Goal: Transaction & Acquisition: Book appointment/travel/reservation

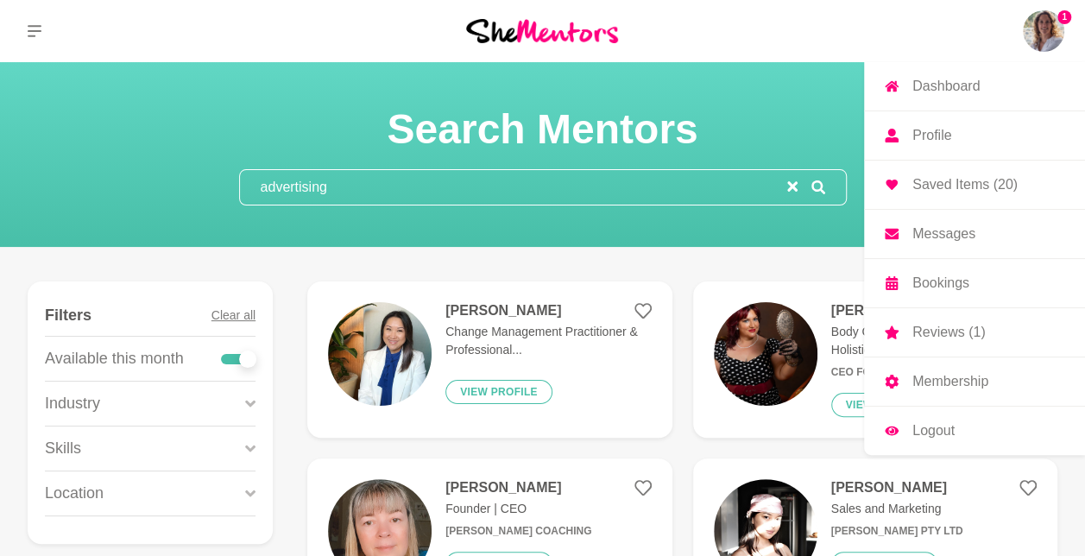
click at [1047, 32] on img at bounding box center [1043, 30] width 41 height 41
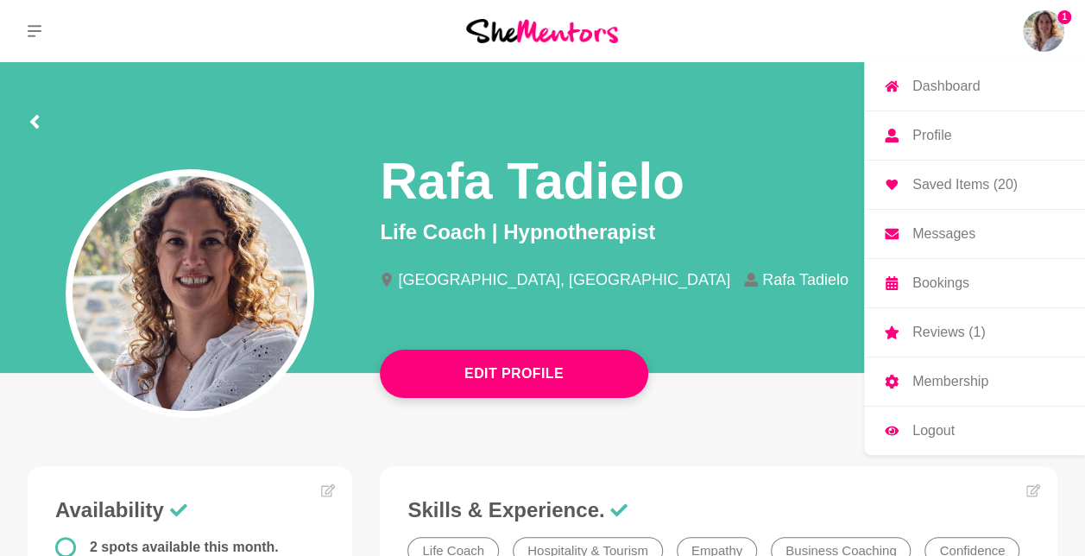
click at [952, 230] on p "Messages" at bounding box center [944, 234] width 63 height 14
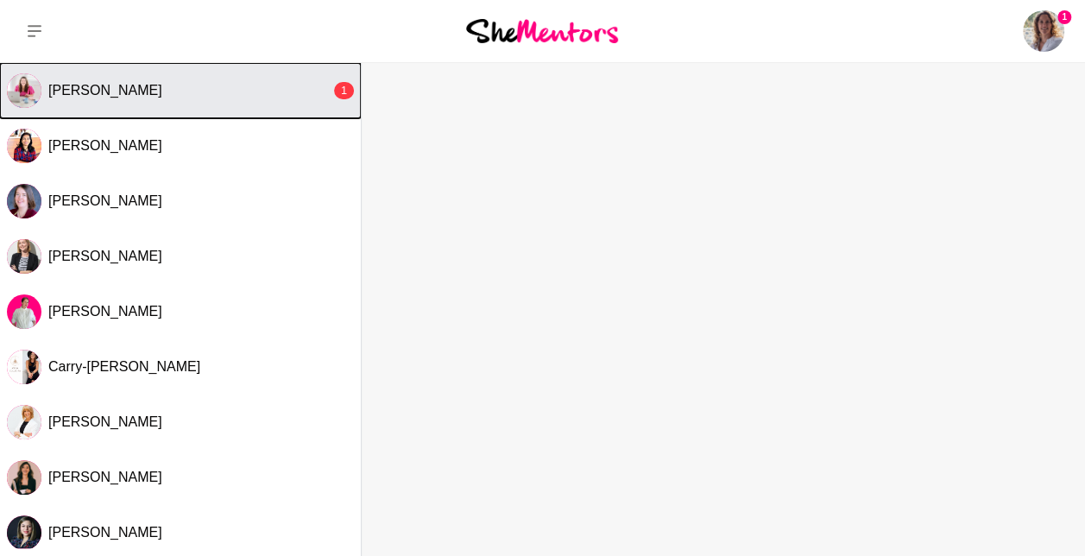
click at [230, 95] on div "[PERSON_NAME]" at bounding box center [189, 90] width 282 height 17
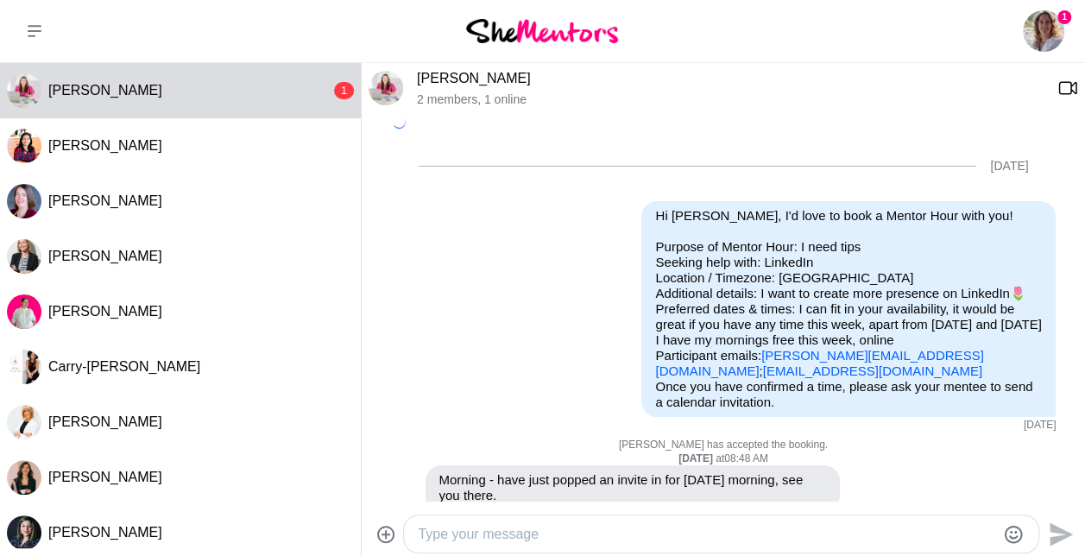
scroll to position [594, 0]
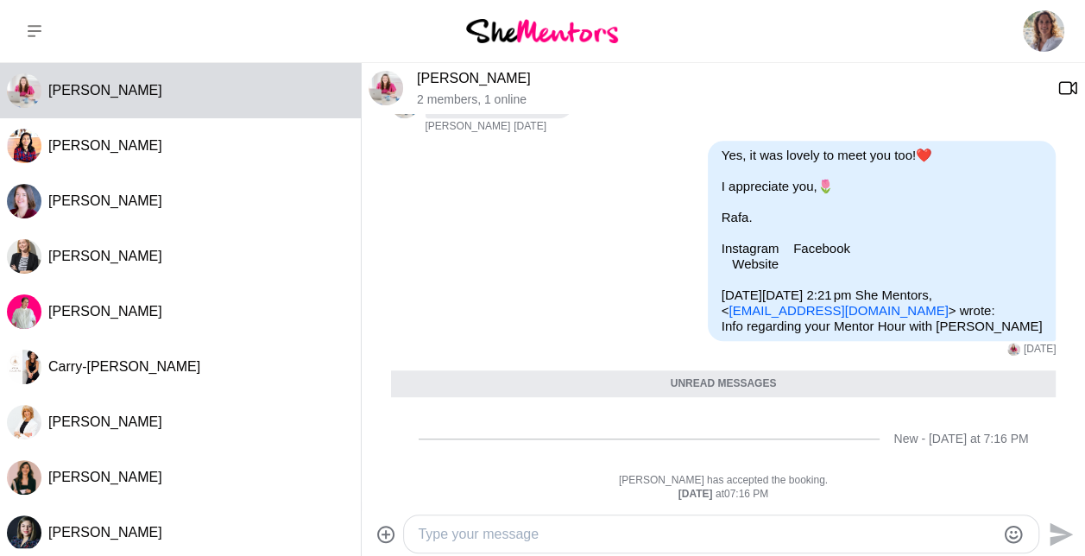
click at [788, 383] on div "Unread messages" at bounding box center [724, 384] width 666 height 28
click at [897, 484] on p "[PERSON_NAME] has accepted the booking." at bounding box center [724, 481] width 666 height 14
click at [32, 22] on button at bounding box center [34, 31] width 69 height 62
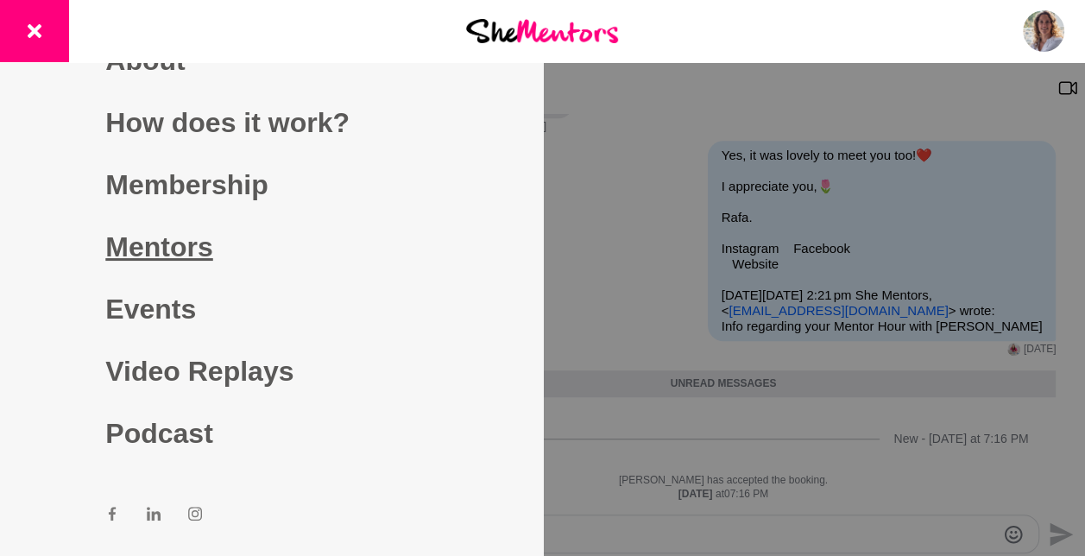
click at [136, 252] on link "Mentors" at bounding box center [271, 247] width 332 height 62
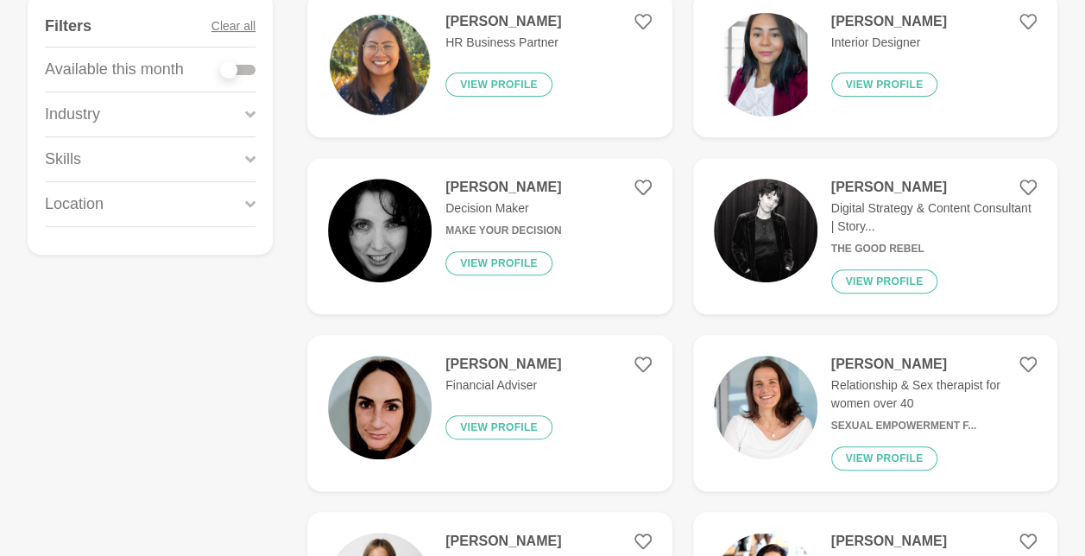
scroll to position [302, 0]
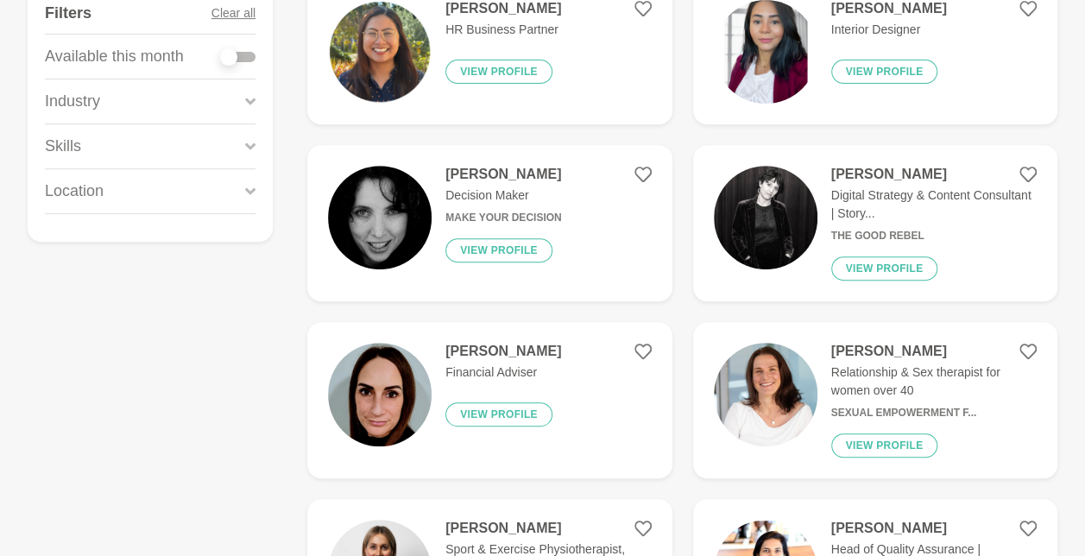
click at [934, 433] on div "[PERSON_NAME] Relationship & Sex therapist for women over 40 Sexual Empowerment…" at bounding box center [927, 400] width 219 height 115
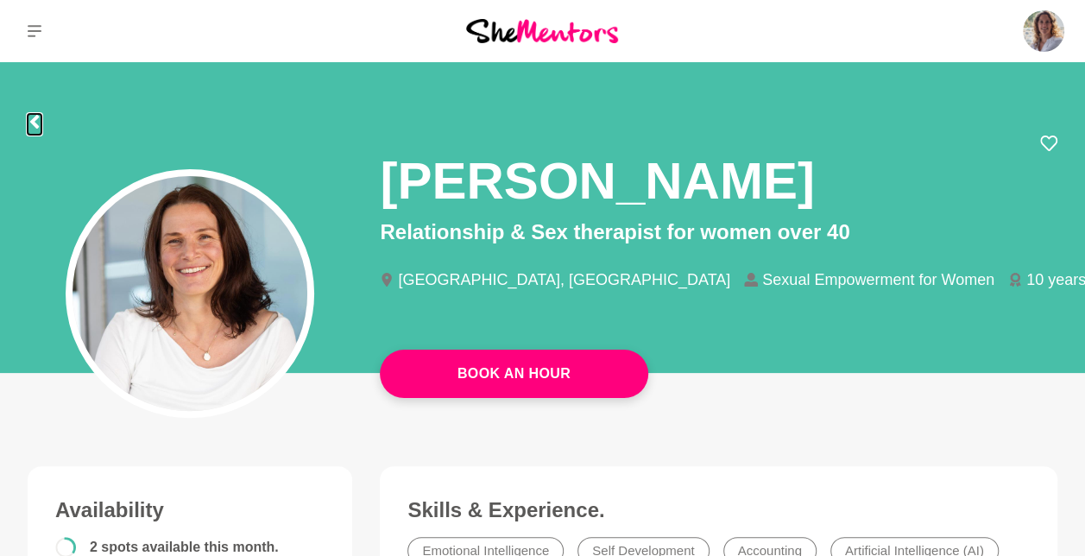
click at [32, 117] on icon at bounding box center [35, 122] width 14 height 14
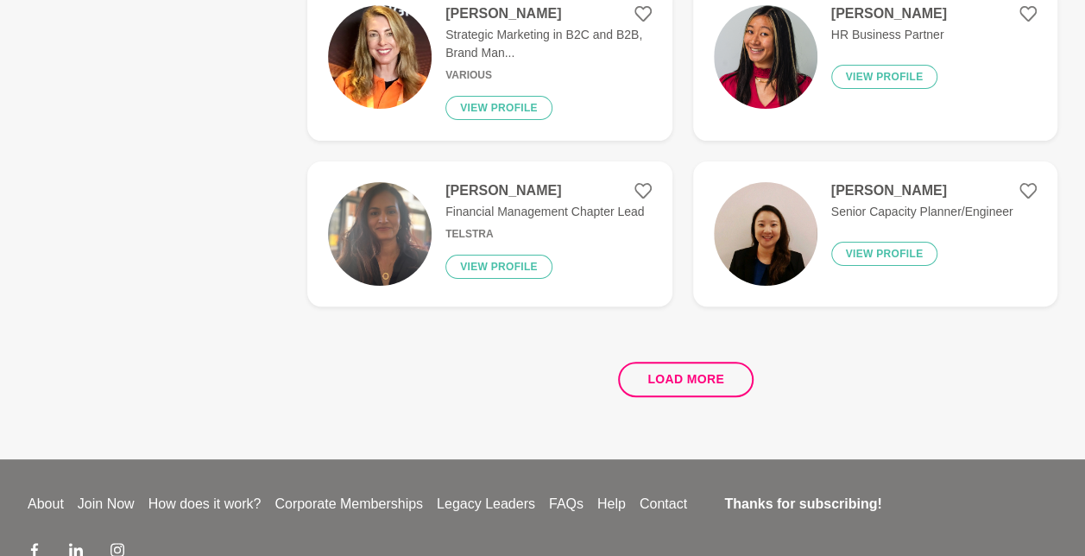
scroll to position [3368, 0]
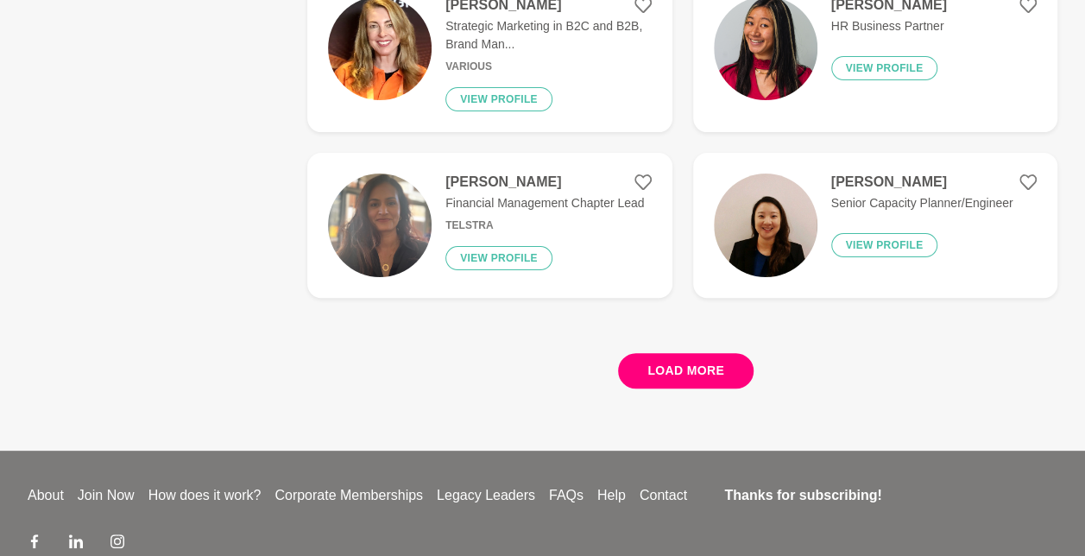
click at [709, 369] on button "Load more" at bounding box center [686, 370] width 136 height 35
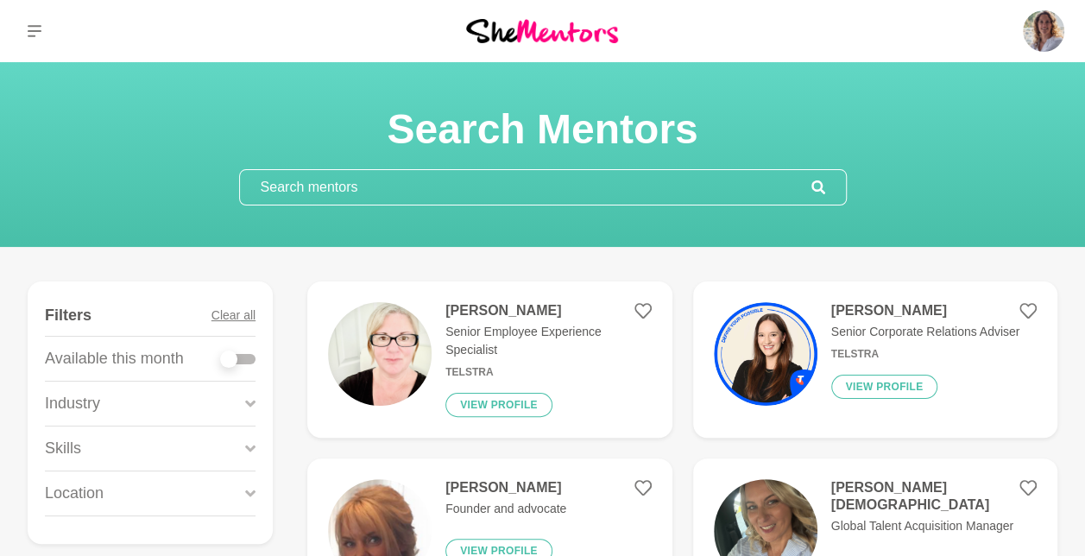
click at [620, 192] on input "text" at bounding box center [526, 187] width 572 height 35
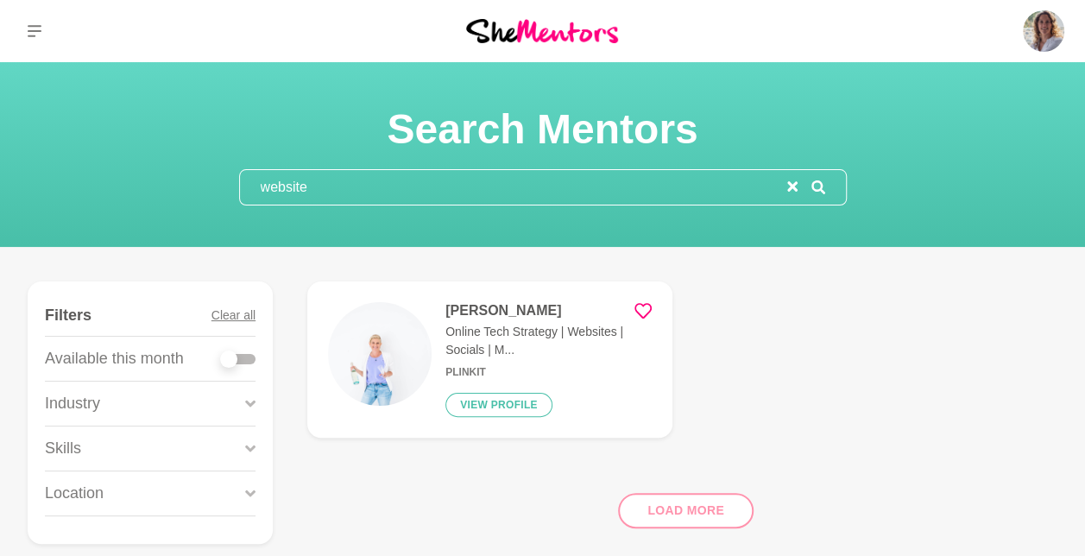
type input "website"
click at [495, 329] on p "Online Tech Strategy | Websites | Socials | M..." at bounding box center [549, 341] width 206 height 36
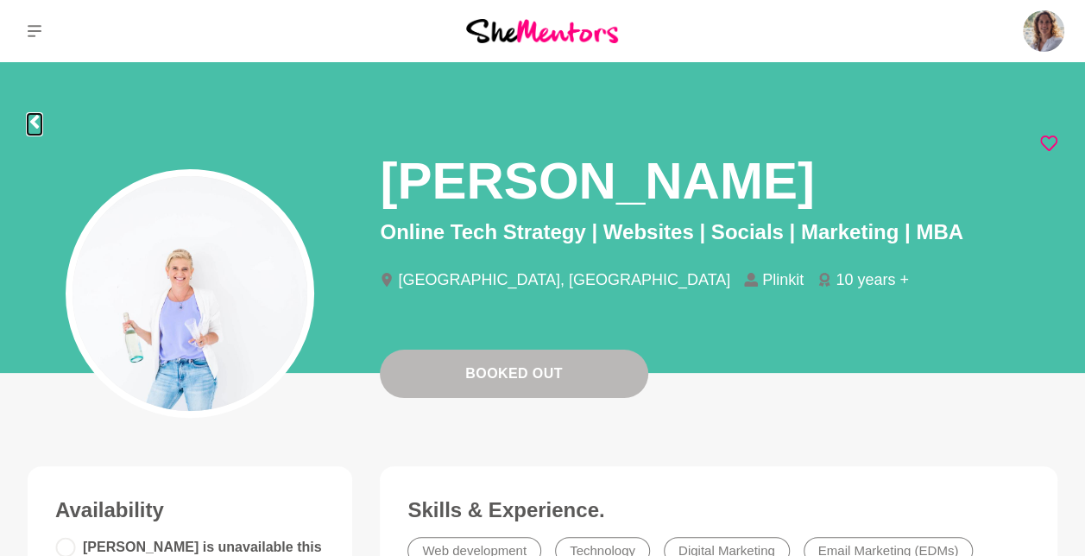
click at [35, 122] on icon at bounding box center [34, 122] width 9 height 14
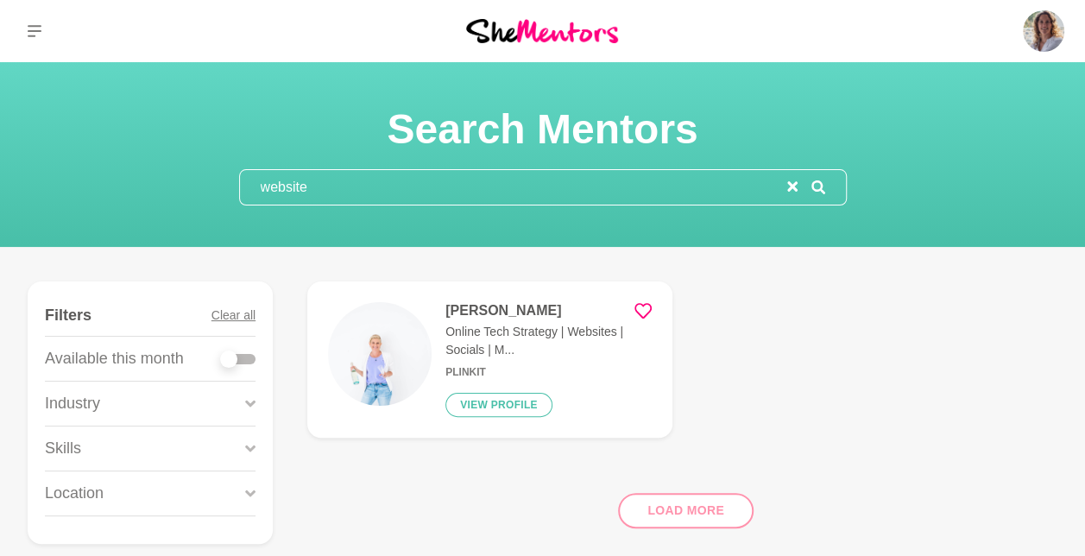
click at [322, 195] on input "website" at bounding box center [513, 187] width 547 height 35
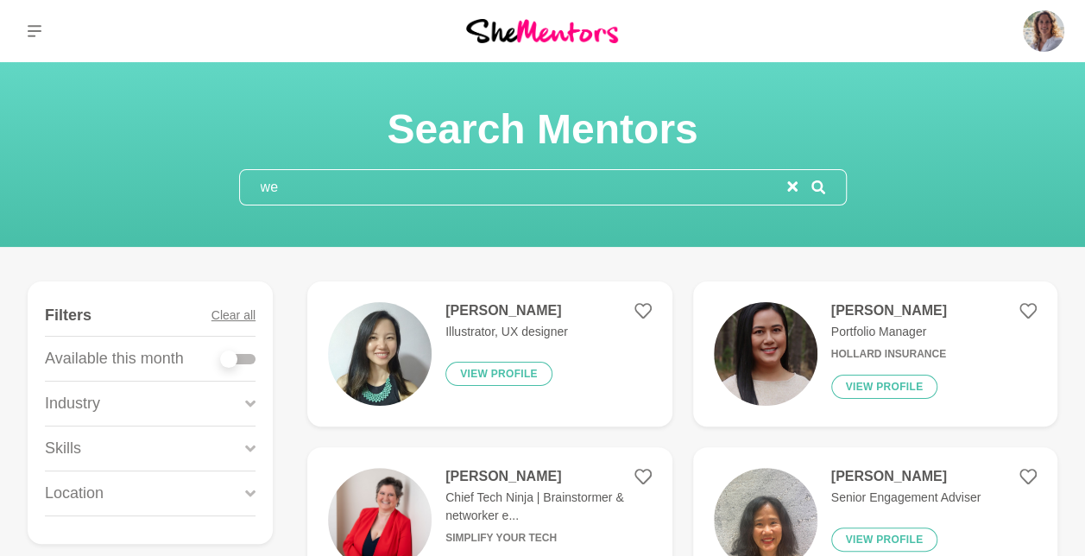
type input "w"
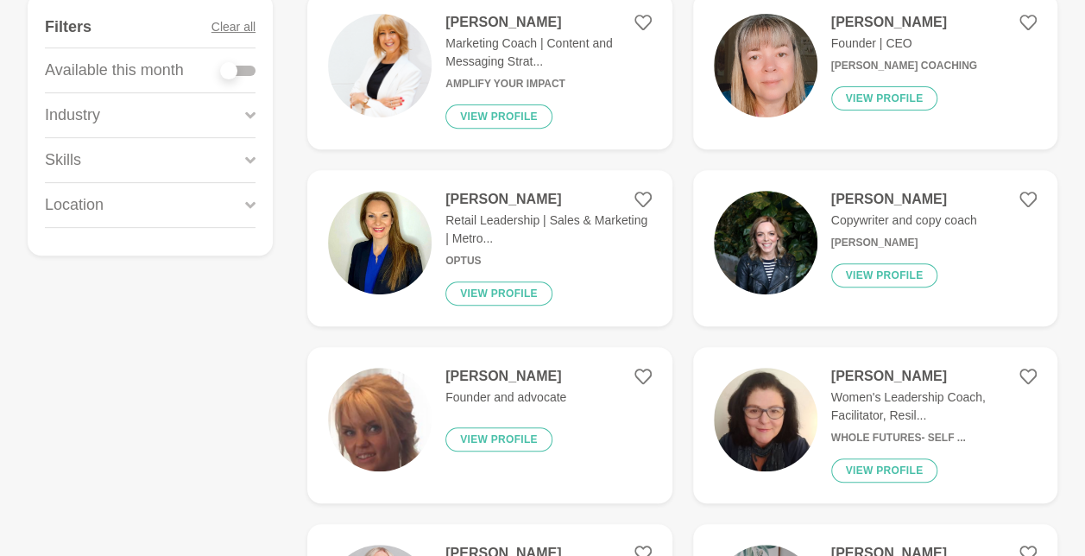
scroll to position [325, 0]
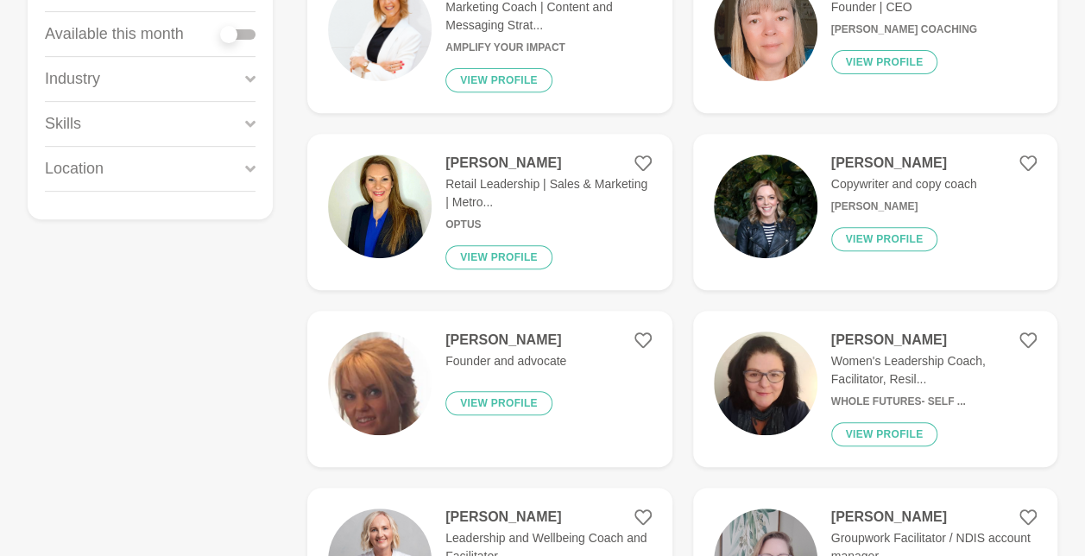
type input "copywirting"
click at [893, 161] on h4 "[PERSON_NAME]" at bounding box center [905, 163] width 146 height 17
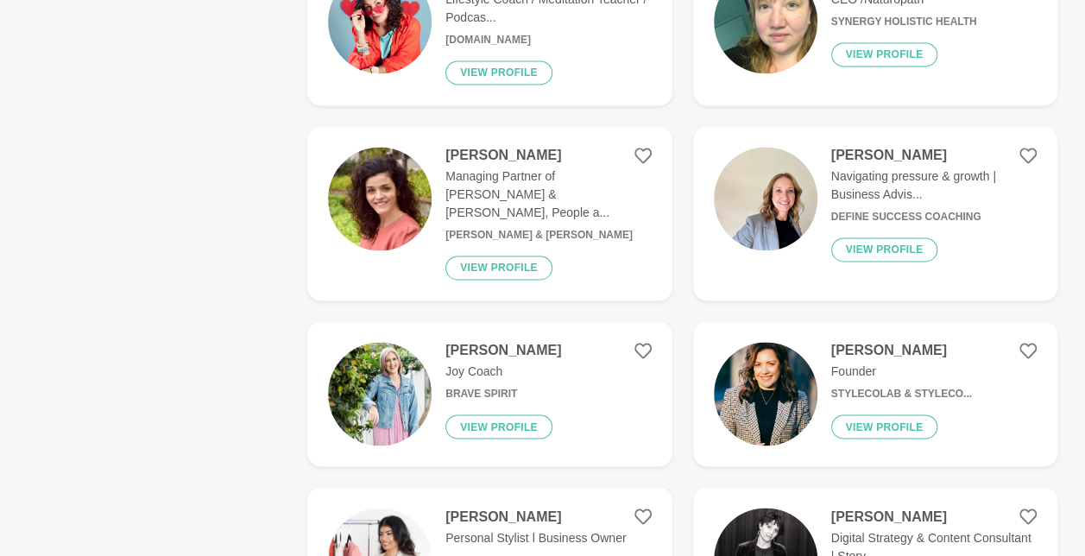
scroll to position [1213, 0]
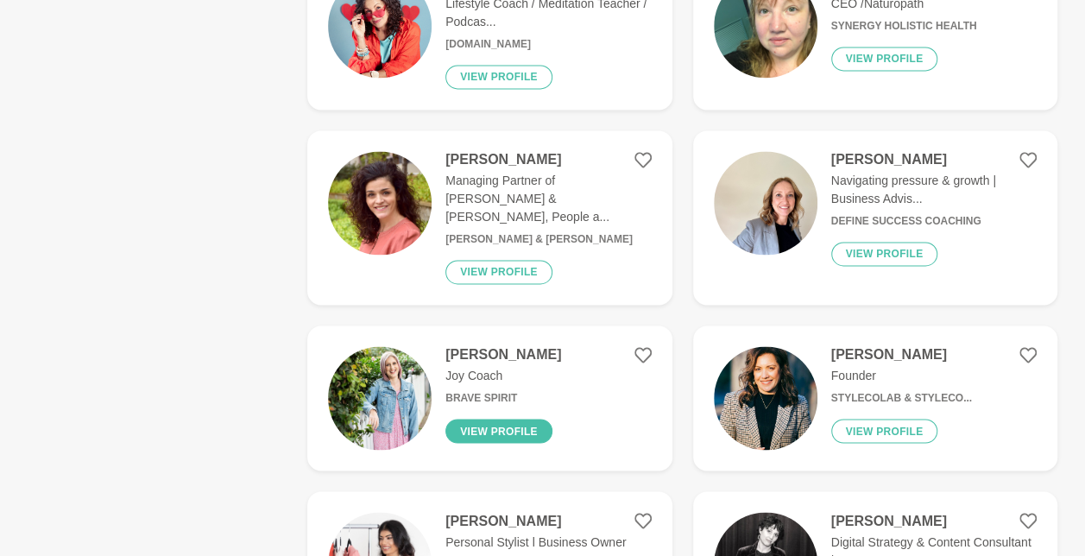
click at [492, 419] on button "View profile" at bounding box center [499, 431] width 107 height 24
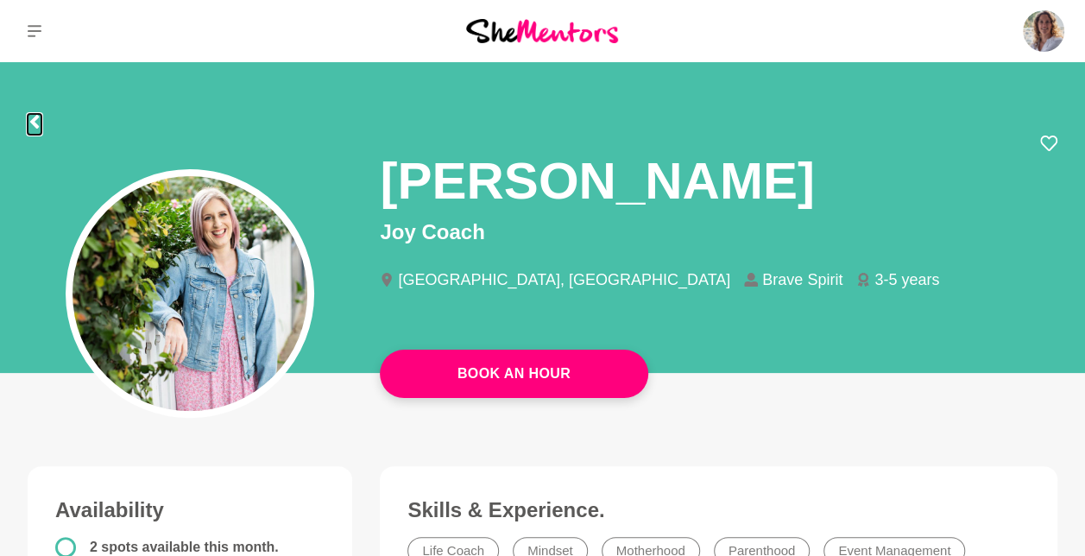
click at [32, 123] on icon at bounding box center [34, 122] width 9 height 14
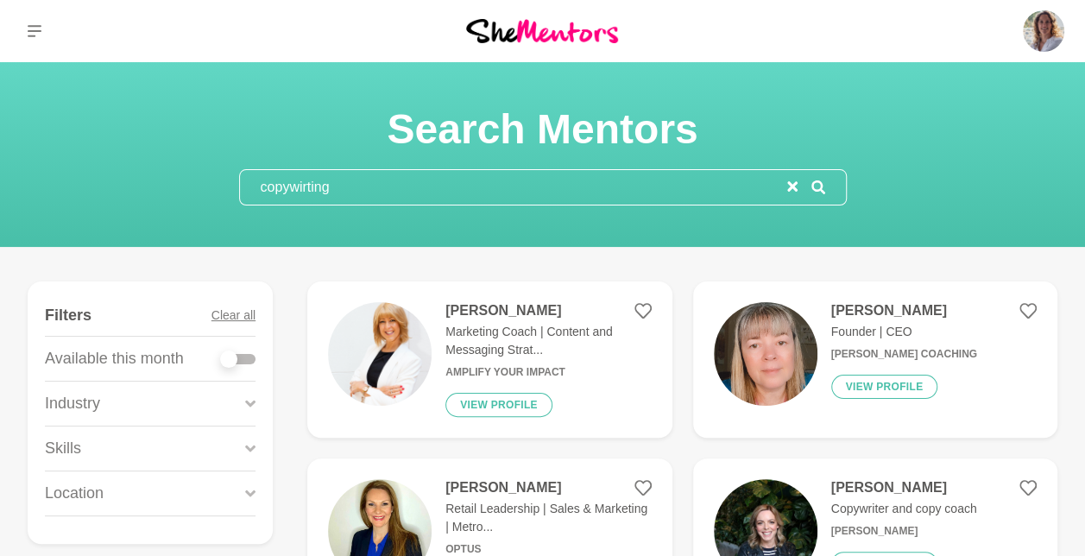
drag, startPoint x: 328, startPoint y: 193, endPoint x: 252, endPoint y: 197, distance: 76.1
click at [252, 197] on input "copywirting" at bounding box center [513, 187] width 547 height 35
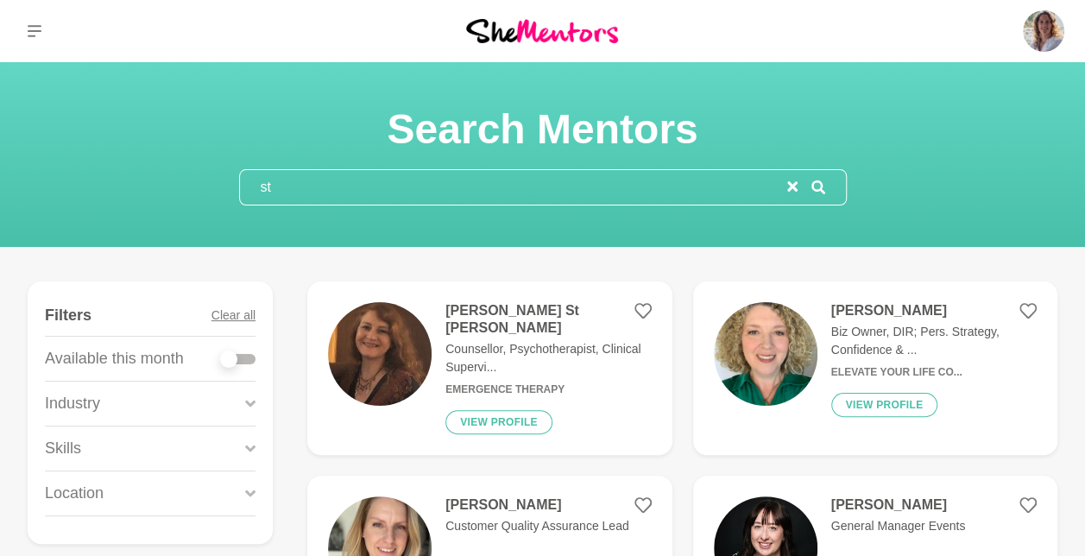
type input "s"
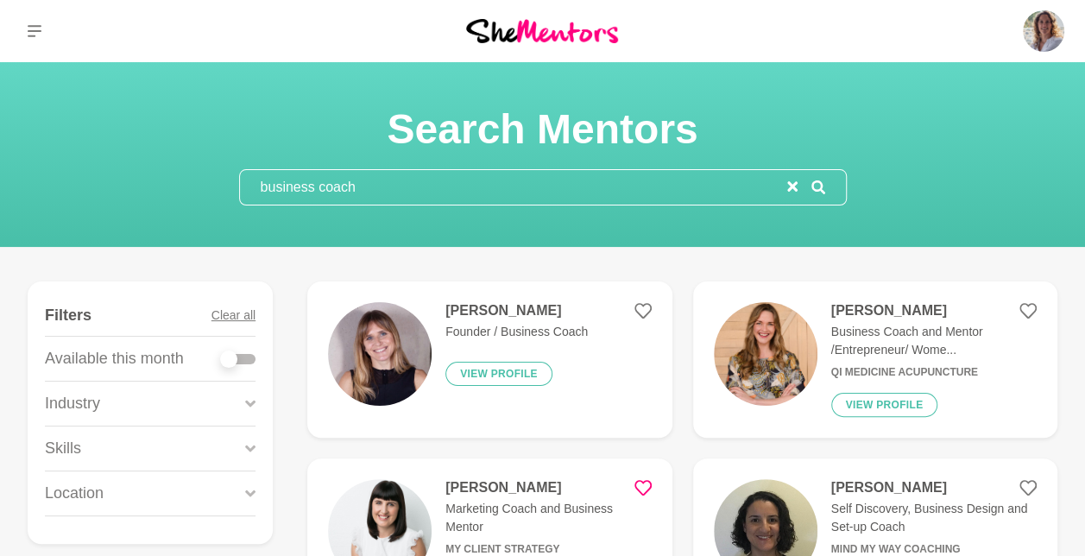
type input "business coach"
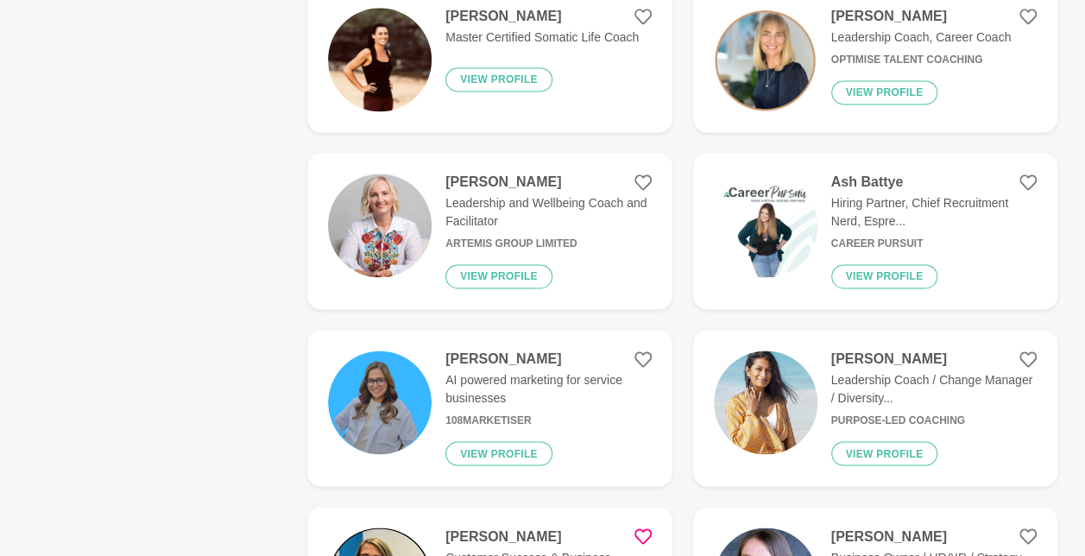
scroll to position [1327, 0]
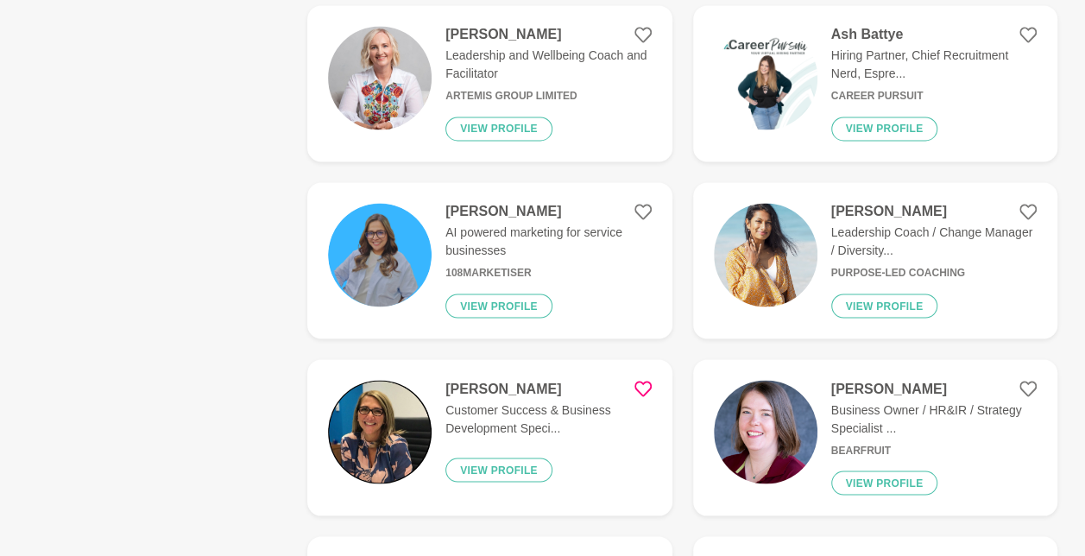
click at [518, 210] on h4 "[PERSON_NAME]" at bounding box center [549, 211] width 206 height 17
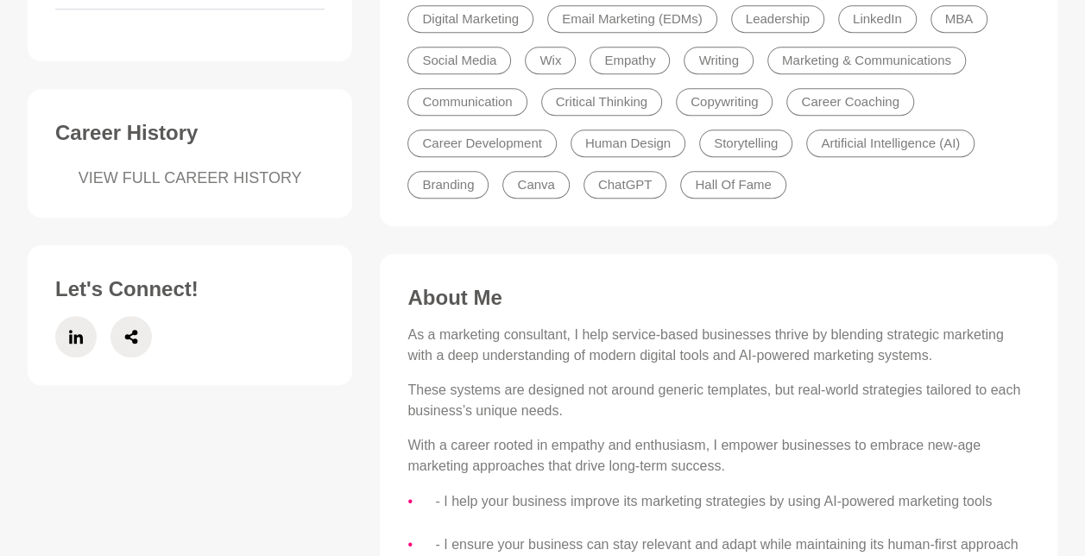
scroll to position [604, 0]
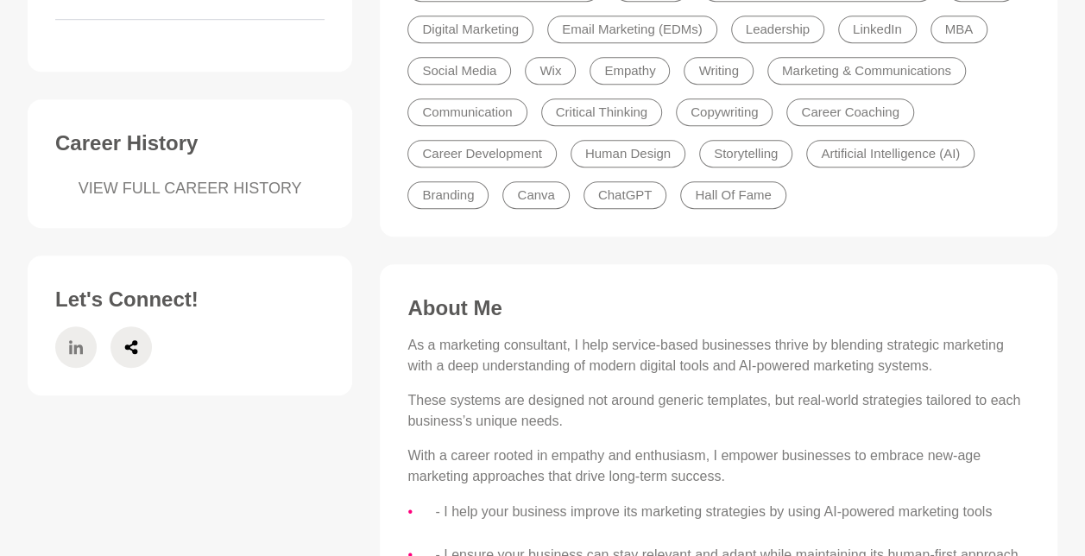
click at [69, 340] on icon at bounding box center [76, 347] width 14 height 14
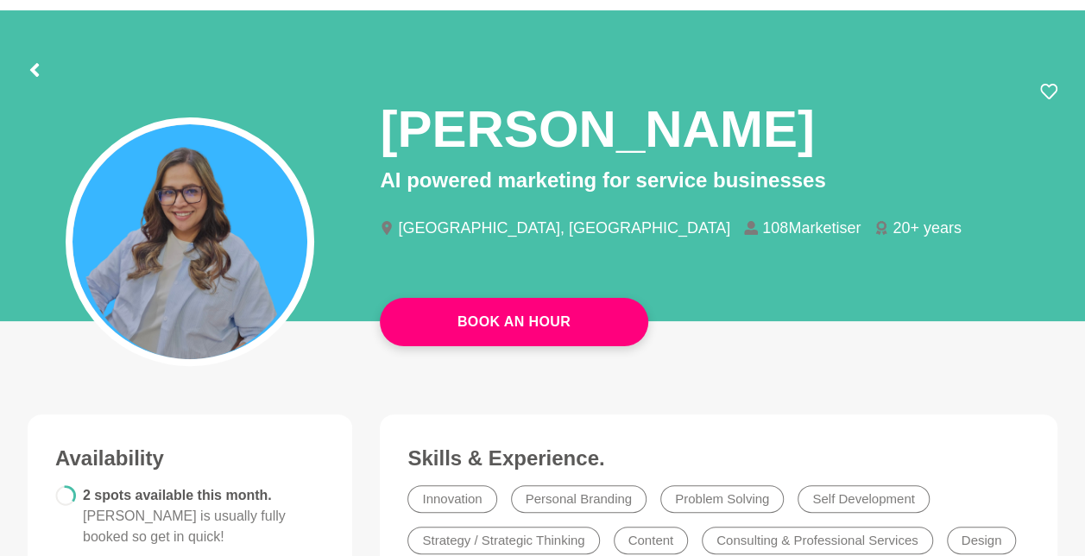
scroll to position [55, 0]
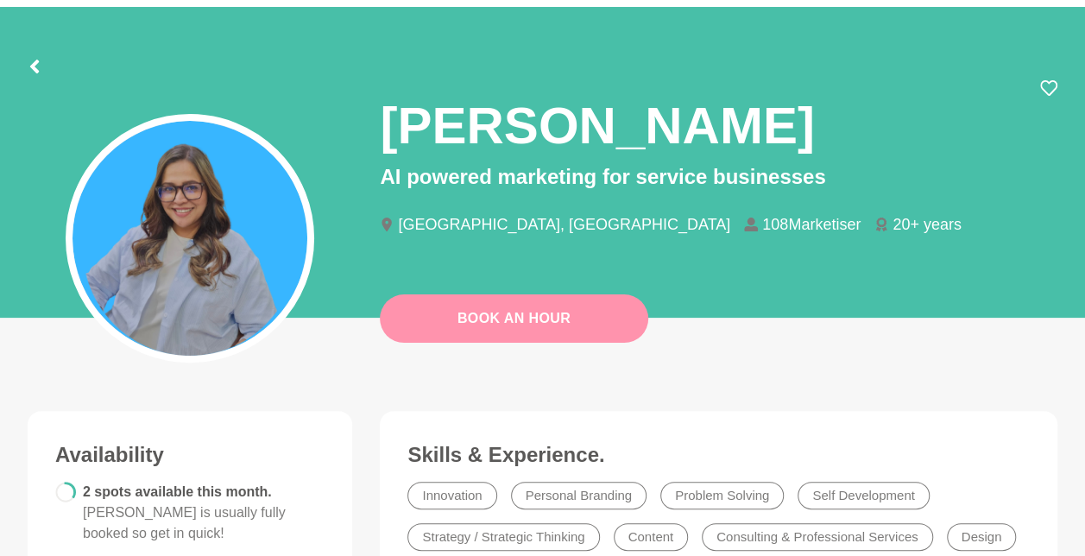
click at [471, 330] on link "Book An Hour" at bounding box center [514, 318] width 269 height 48
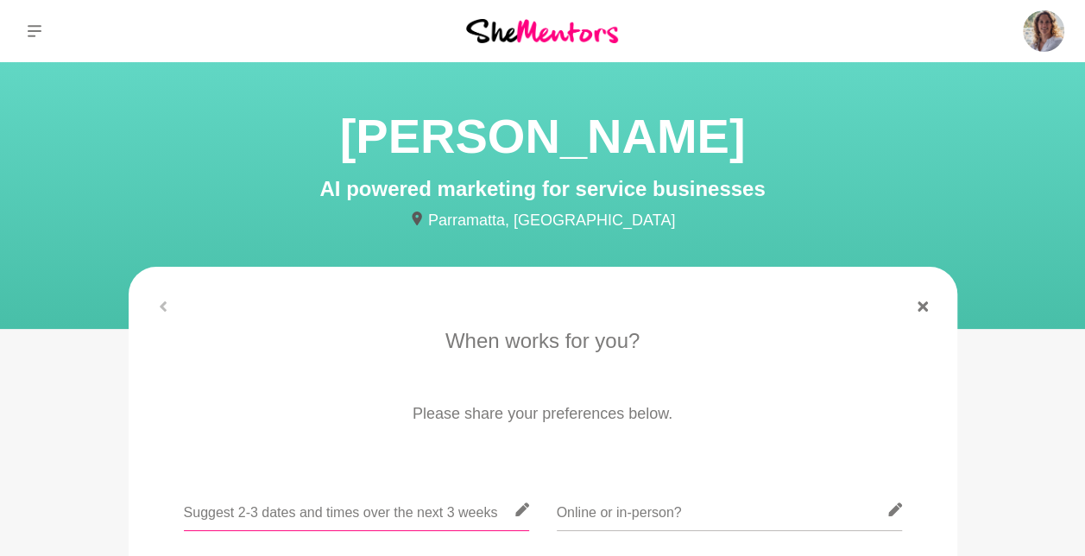
click at [412, 514] on input "text" at bounding box center [356, 510] width 345 height 42
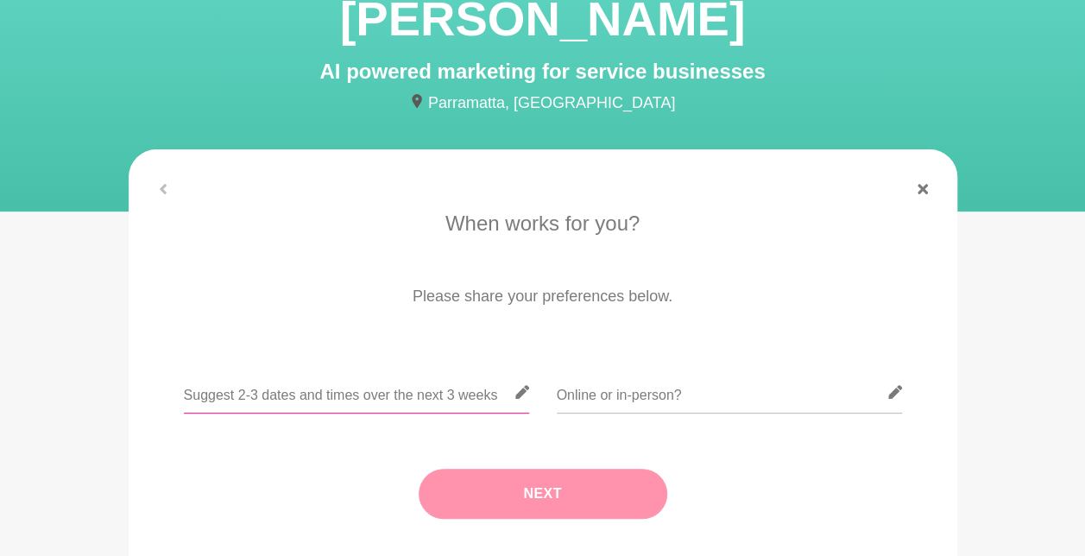
scroll to position [119, 0]
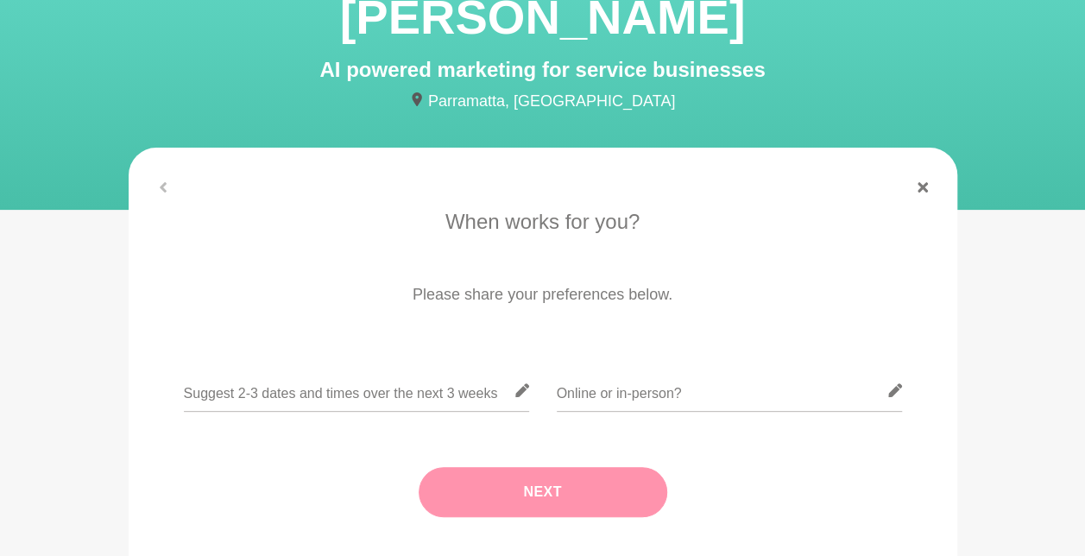
click at [490, 100] on p "Parramatta, [GEOGRAPHIC_DATA]" at bounding box center [543, 101] width 829 height 23
click at [421, 95] on icon at bounding box center [416, 99] width 9 height 14
click at [162, 183] on div at bounding box center [543, 187] width 829 height 10
click at [161, 190] on div at bounding box center [543, 187] width 829 height 10
click at [926, 185] on icon at bounding box center [923, 187] width 10 height 10
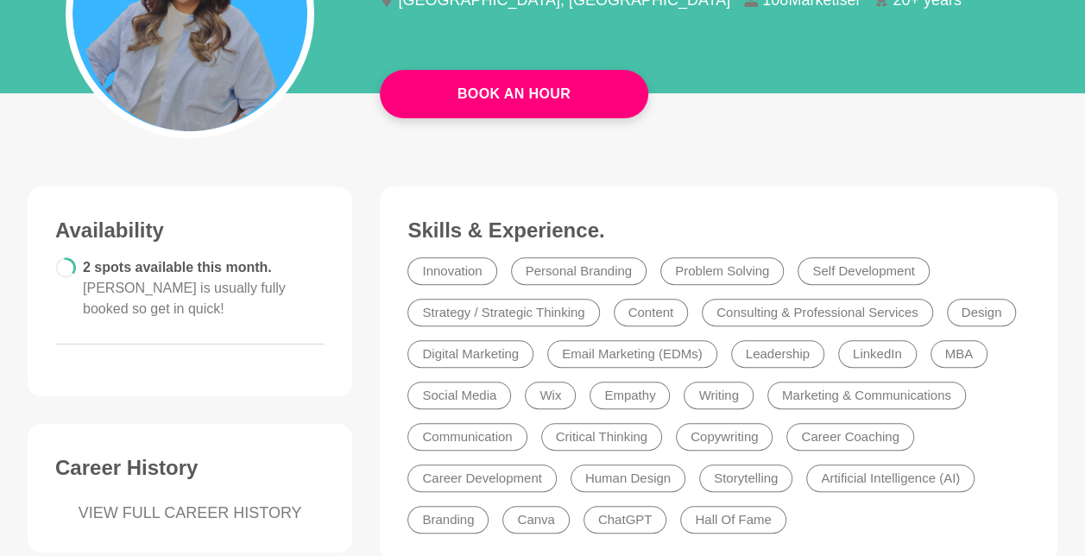
scroll to position [285, 0]
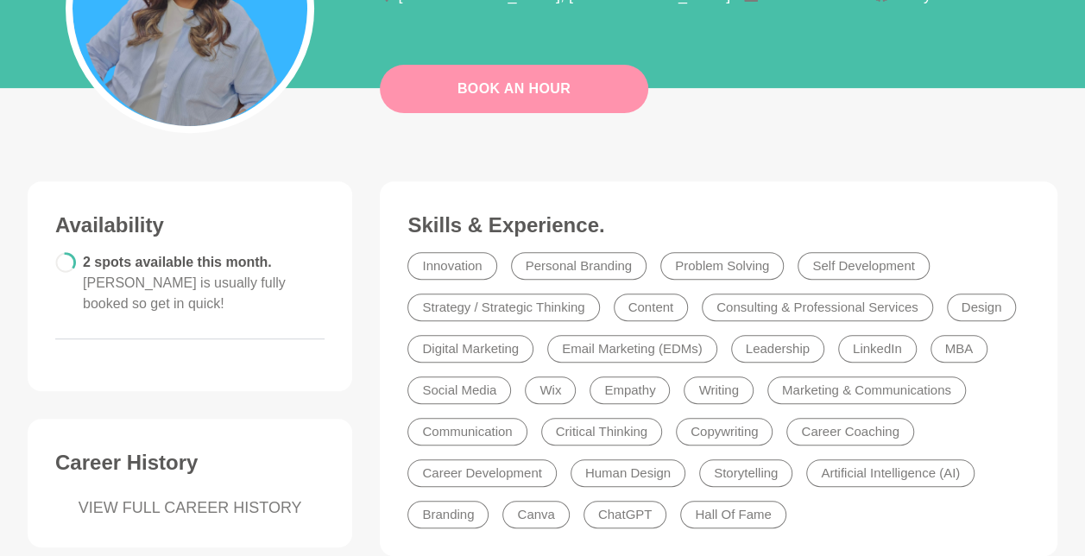
click at [541, 95] on link "Book An Hour" at bounding box center [514, 89] width 269 height 48
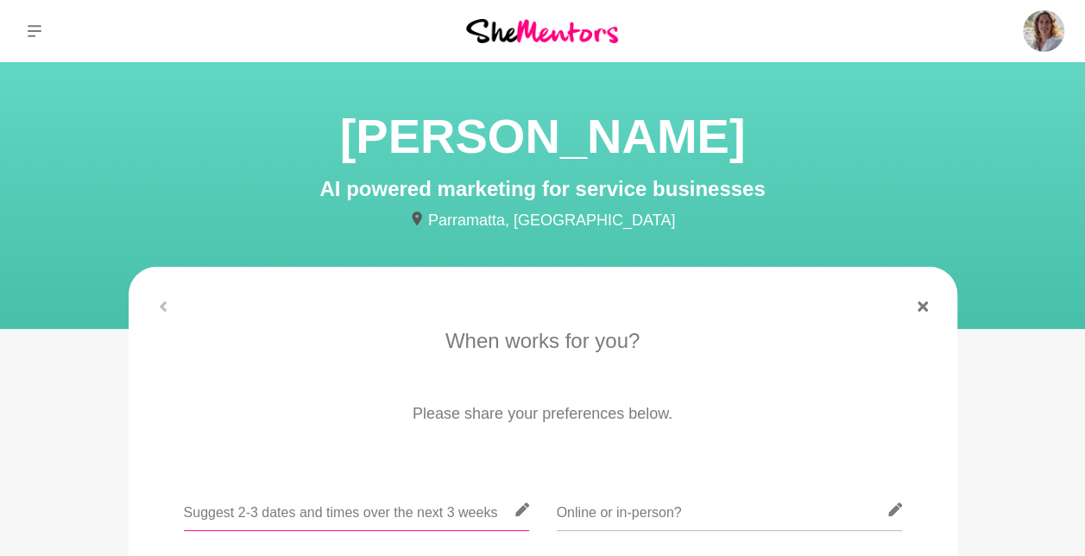
click at [372, 516] on input "text" at bounding box center [356, 510] width 345 height 42
drag, startPoint x: 364, startPoint y: 511, endPoint x: 153, endPoint y: 508, distance: 210.7
click at [153, 508] on div "[DATE] [DATE] from 4pm" at bounding box center [543, 520] width 781 height 63
type input "flexible"
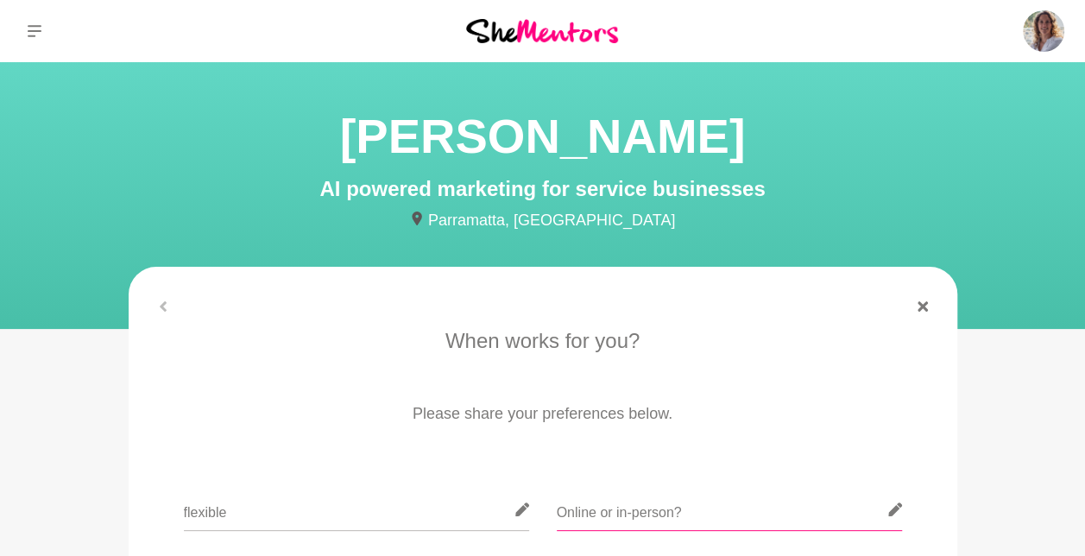
click at [604, 521] on input "text" at bounding box center [729, 510] width 345 height 42
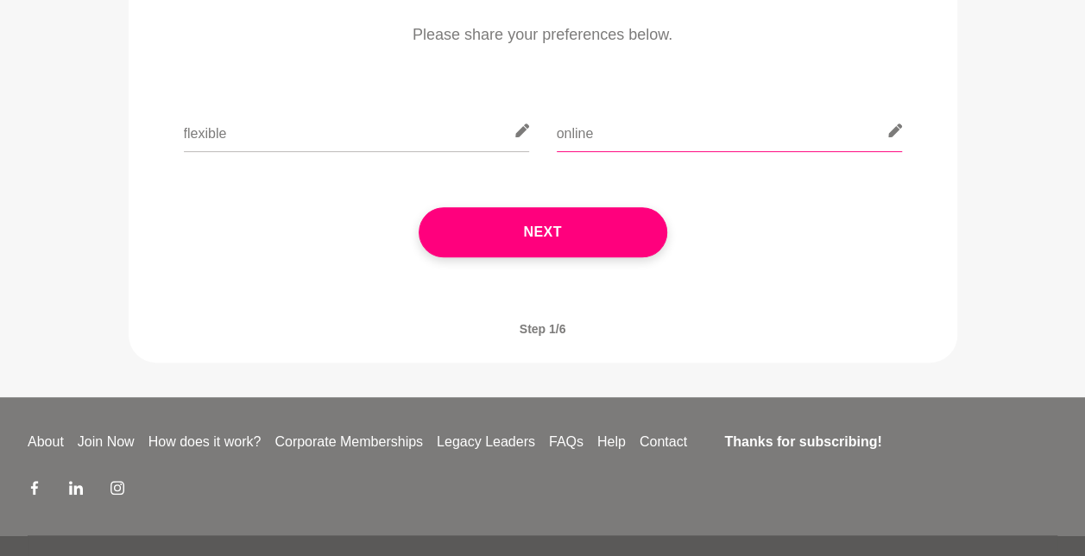
scroll to position [383, 0]
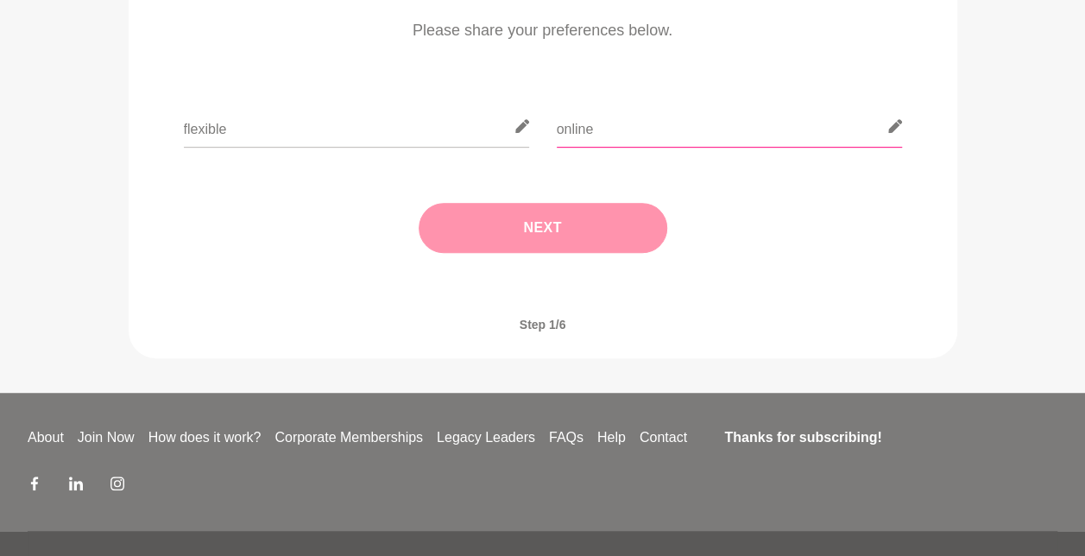
type input "online"
click at [560, 225] on button "Next" at bounding box center [543, 228] width 249 height 50
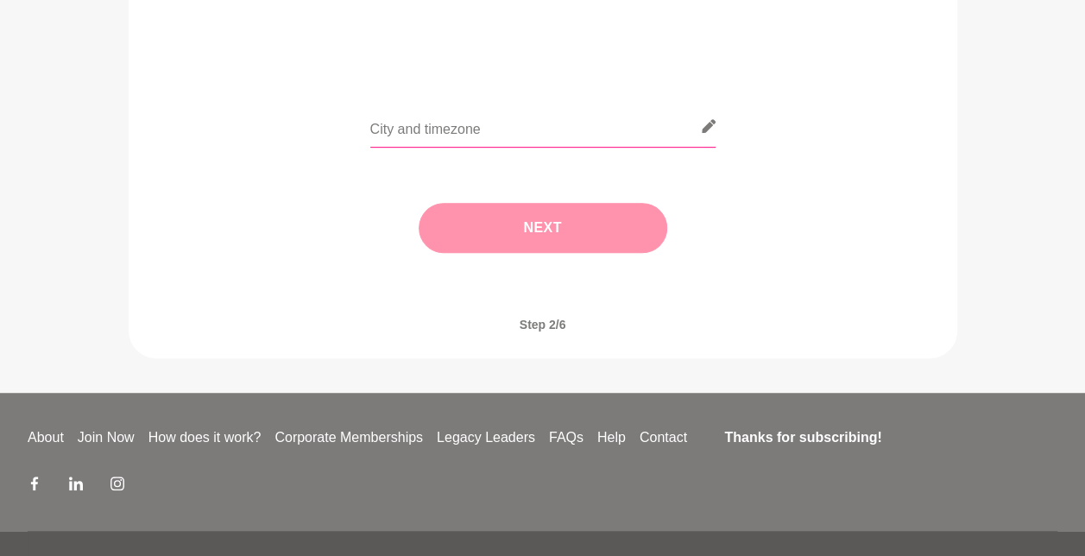
click at [516, 130] on input "text" at bounding box center [542, 126] width 345 height 42
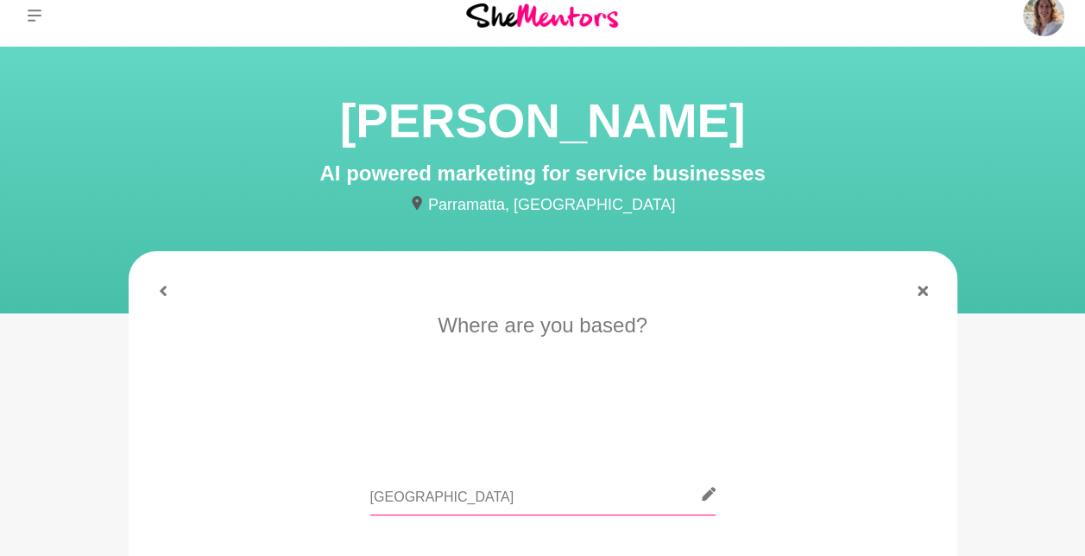
scroll to position [9, 0]
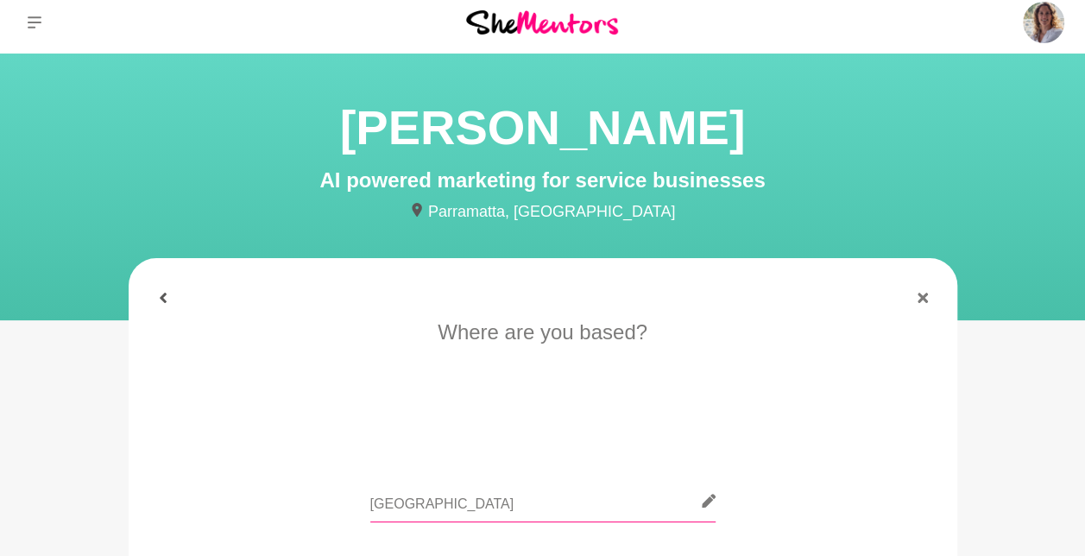
type input "[GEOGRAPHIC_DATA]"
click at [164, 299] on icon at bounding box center [163, 298] width 10 height 10
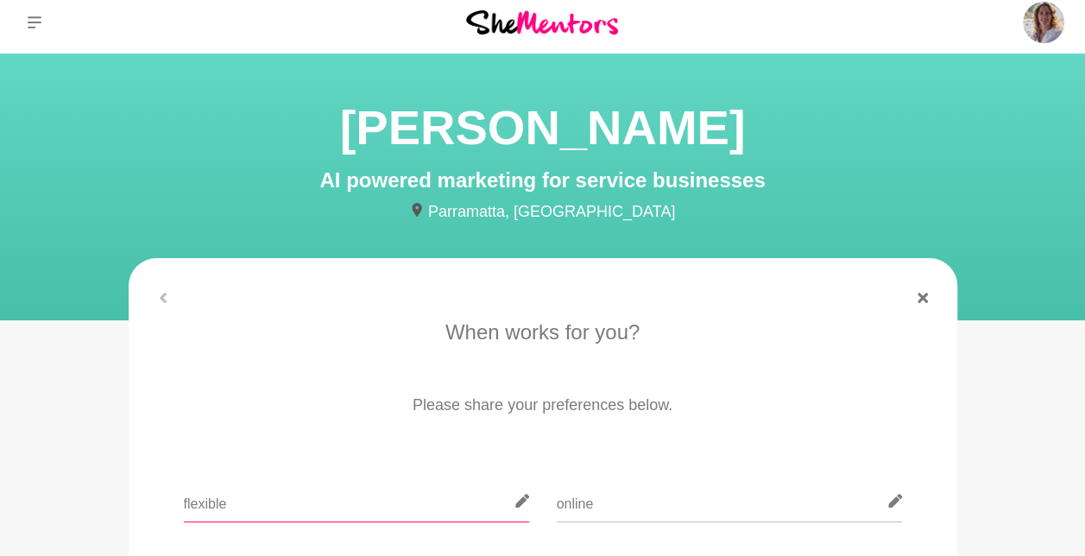
drag, startPoint x: 234, startPoint y: 506, endPoint x: 167, endPoint y: 505, distance: 67.4
click at [167, 505] on div "flexible online" at bounding box center [543, 511] width 781 height 63
click at [430, 505] on input "from 2pm your time [DATE] or [DATE]," at bounding box center [356, 501] width 345 height 42
drag, startPoint x: 185, startPoint y: 503, endPoint x: 568, endPoint y: 503, distance: 383.4
click at [568, 503] on div "from 2pm your time [DATE] or [DATE], [DATE] free online" at bounding box center [543, 511] width 781 height 63
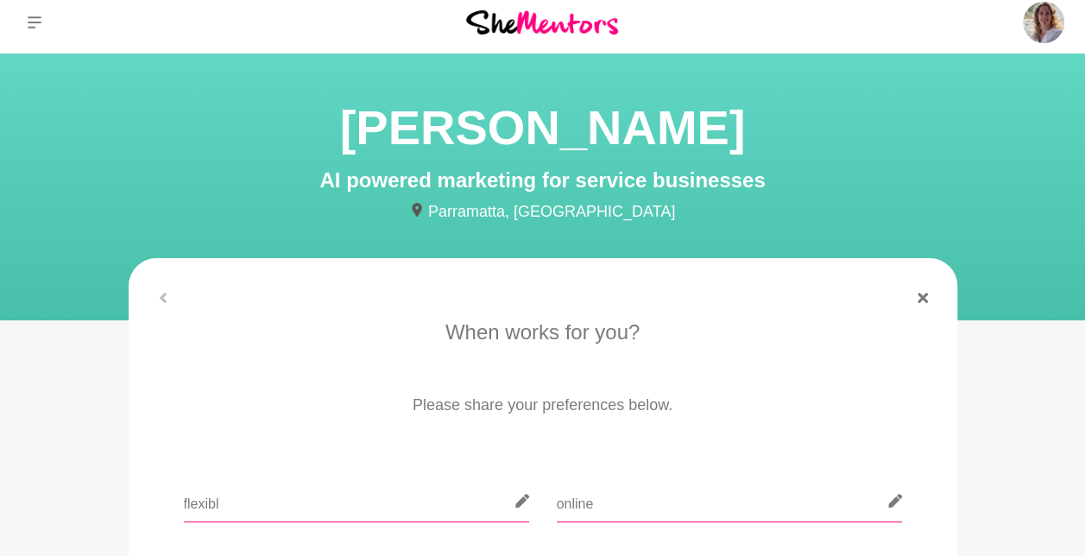
type input "flexible"
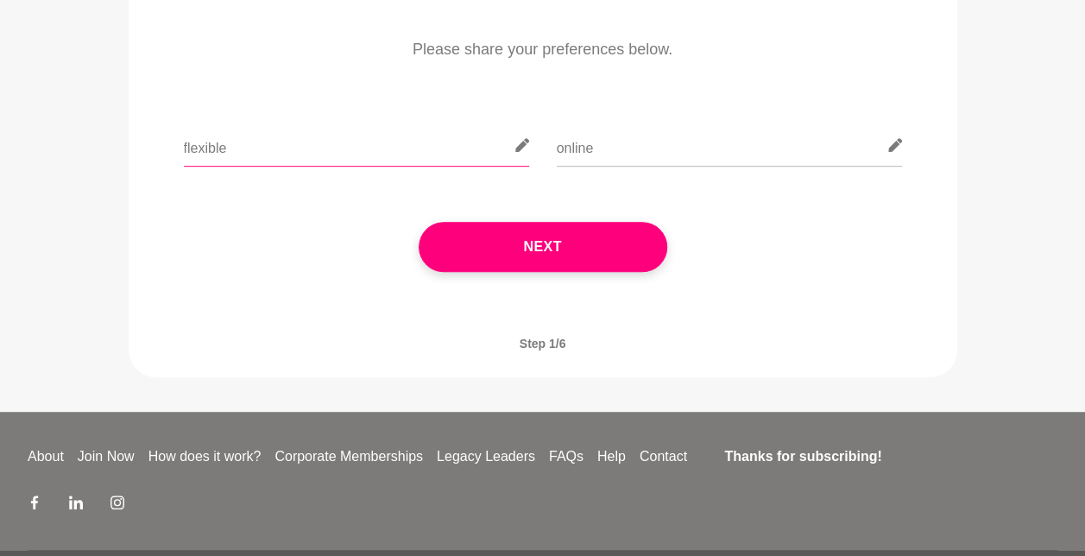
scroll to position [395, 0]
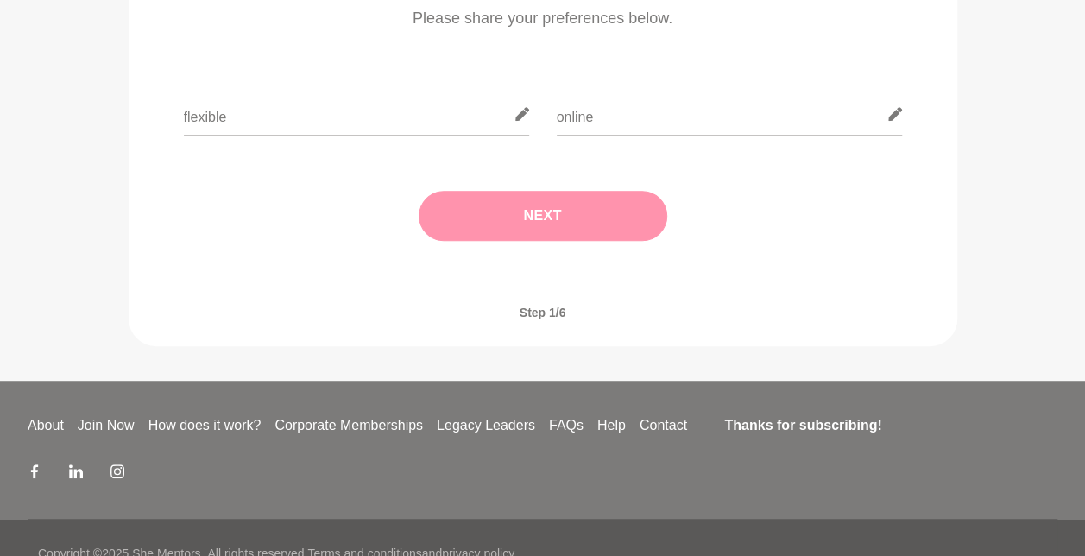
click at [545, 231] on button "Next" at bounding box center [543, 216] width 249 height 50
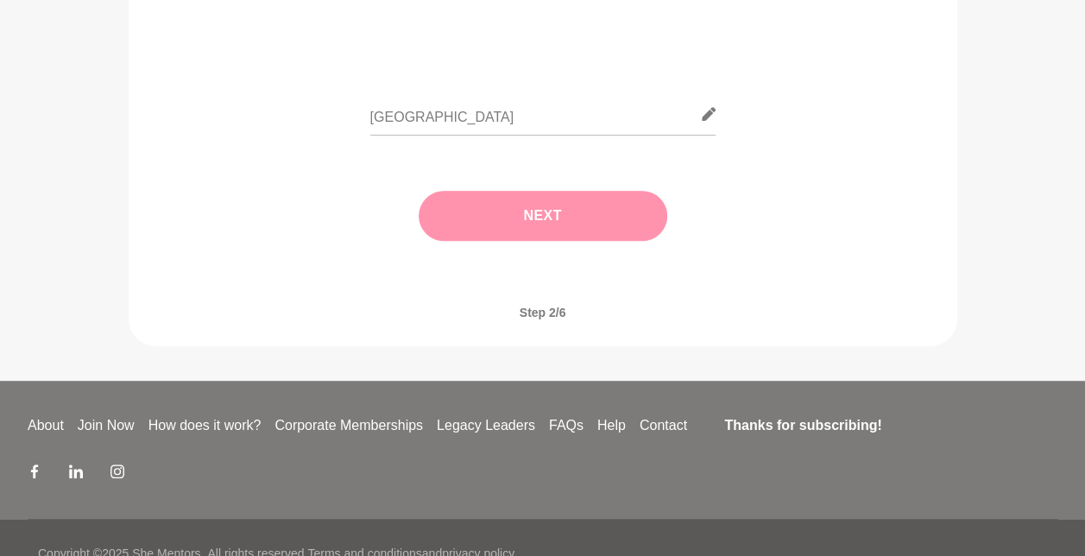
click at [538, 211] on button "Next" at bounding box center [543, 216] width 249 height 50
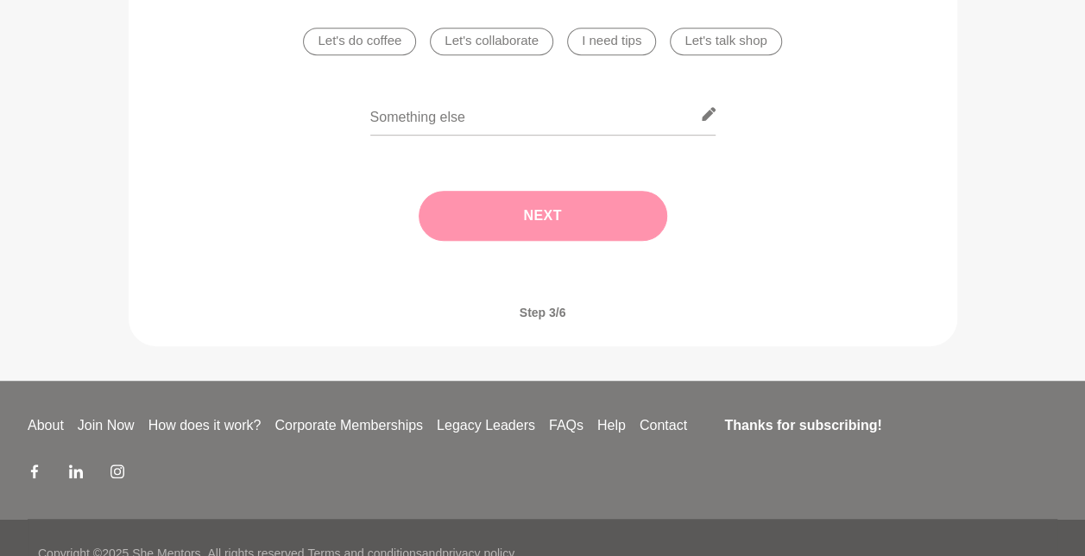
click at [610, 41] on li "I need tips" at bounding box center [611, 42] width 89 height 28
click at [520, 216] on button "Next" at bounding box center [543, 216] width 249 height 50
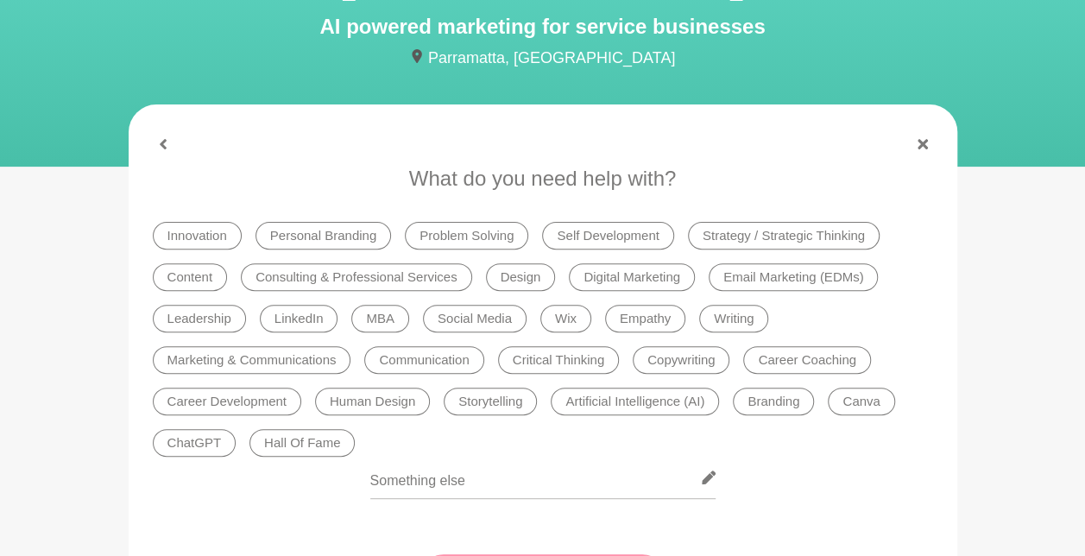
scroll to position [166, 0]
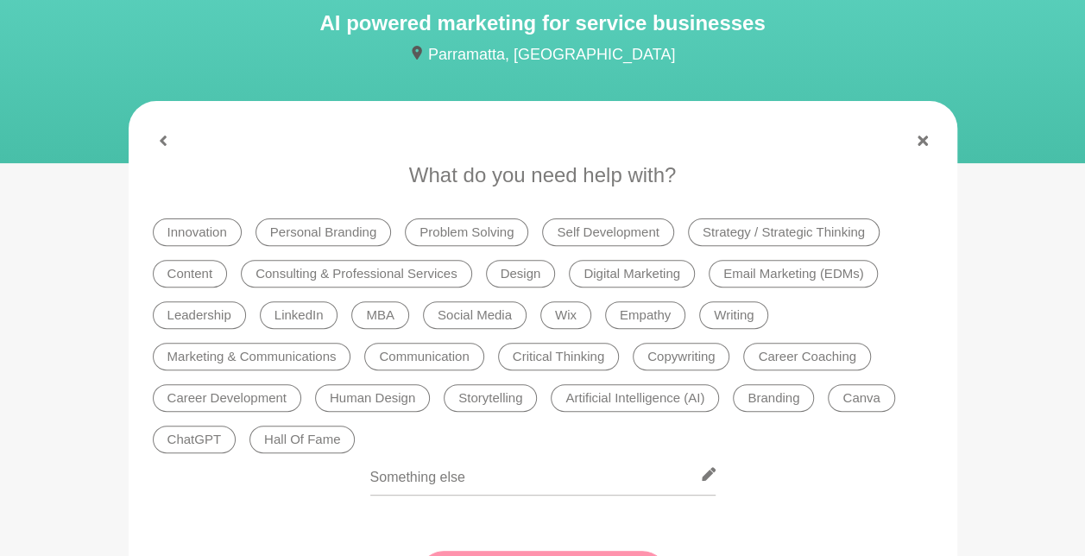
click at [187, 228] on li "Innovation" at bounding box center [197, 232] width 89 height 28
click at [359, 227] on li "Personal Branding" at bounding box center [324, 232] width 136 height 28
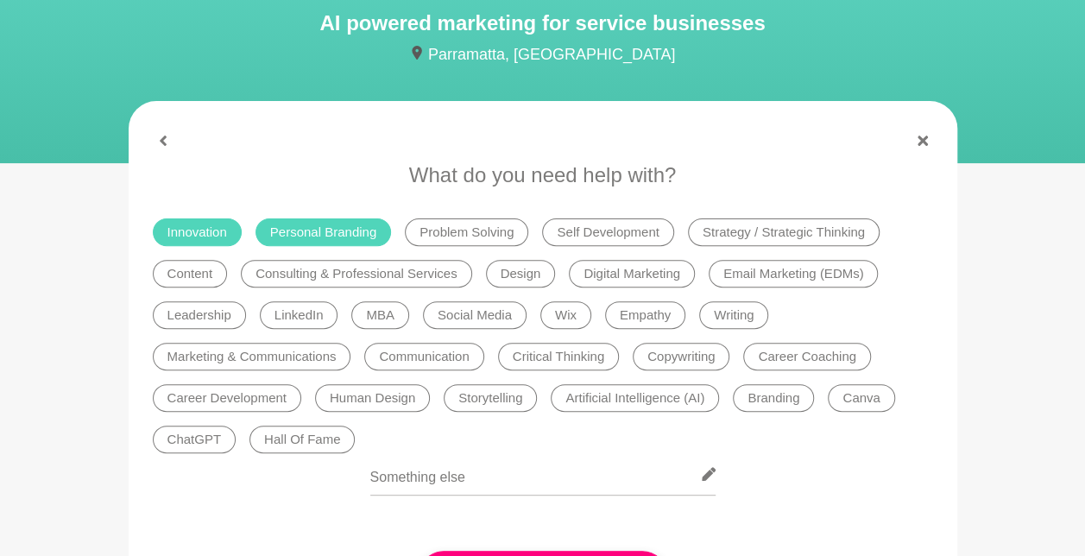
click at [573, 319] on li "Wix" at bounding box center [566, 315] width 51 height 28
click at [623, 401] on li "Artificial Intelligence (AI)" at bounding box center [635, 398] width 168 height 28
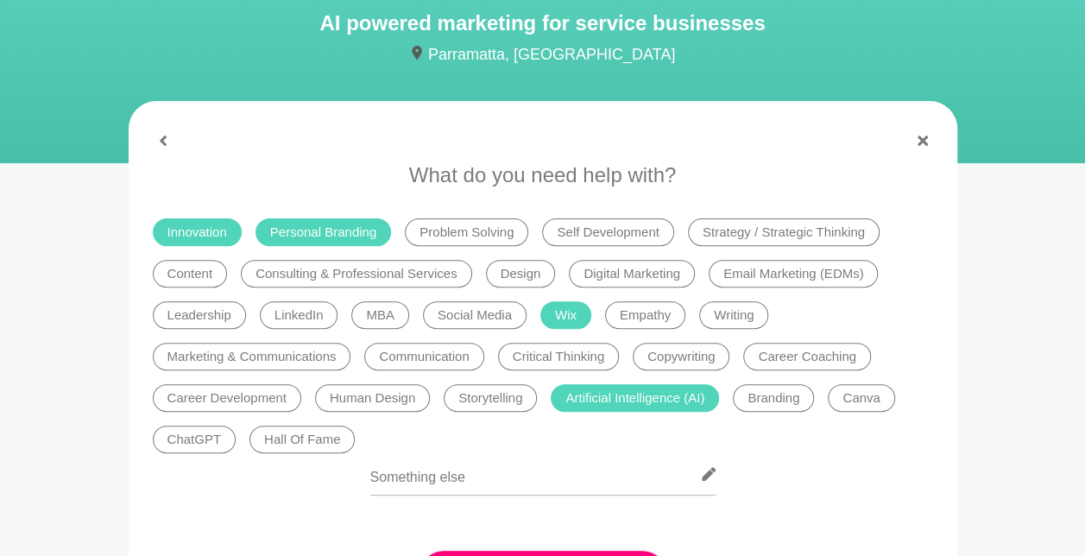
click at [212, 443] on li "ChatGPT" at bounding box center [195, 440] width 84 height 28
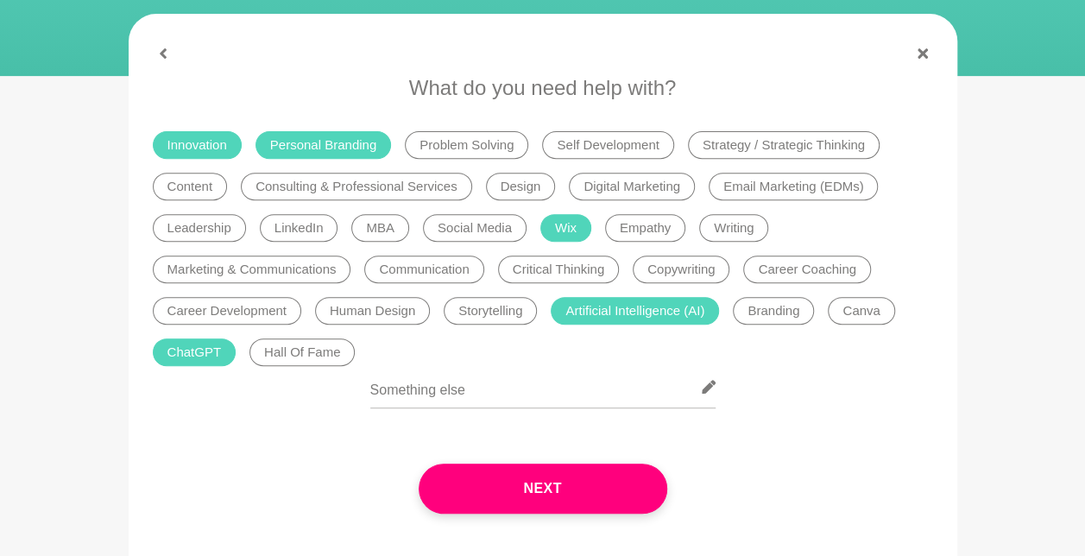
scroll to position [263, 0]
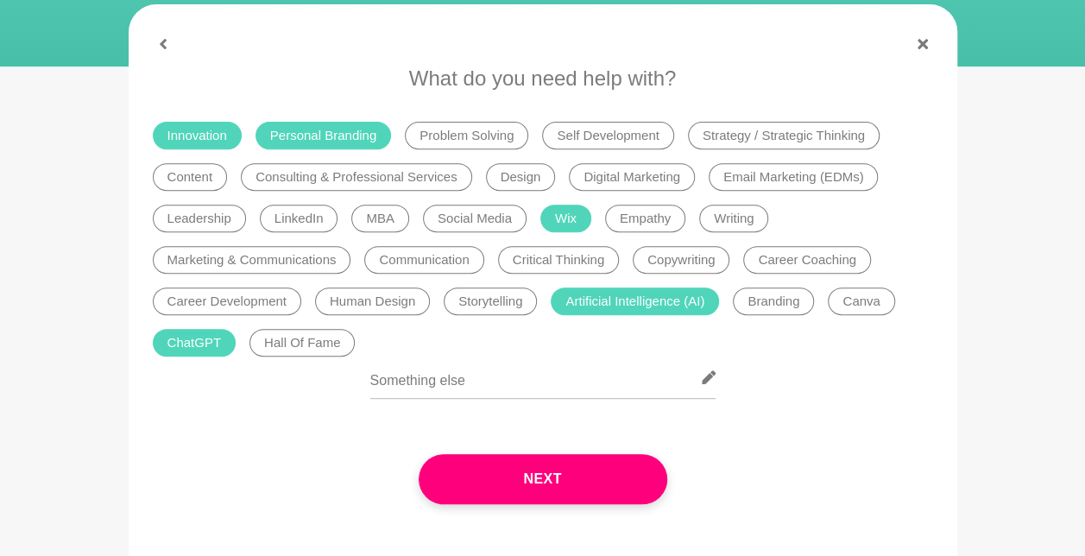
click at [395, 307] on li "Human Design" at bounding box center [372, 302] width 115 height 28
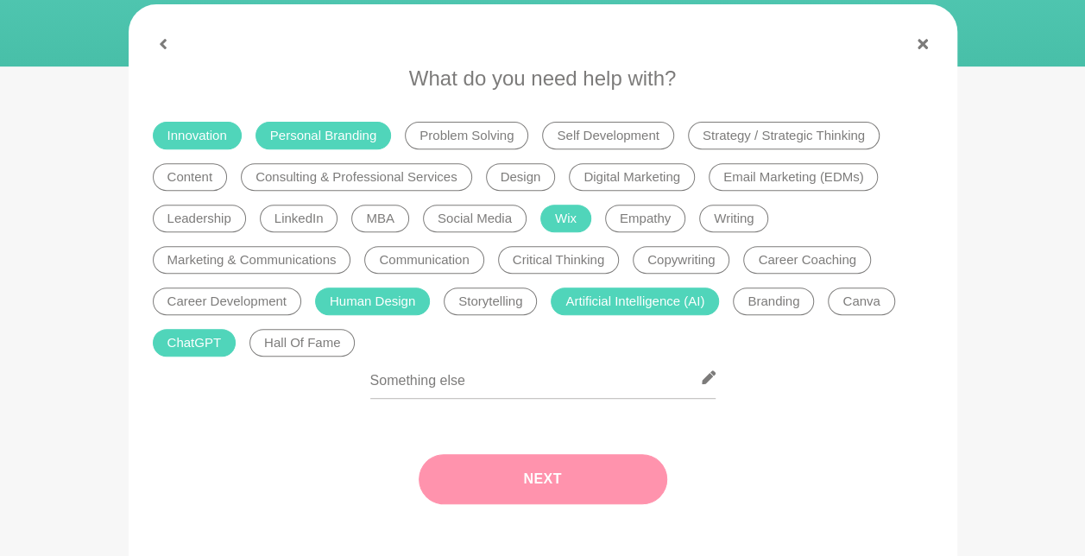
click at [503, 496] on button "Next" at bounding box center [543, 479] width 249 height 50
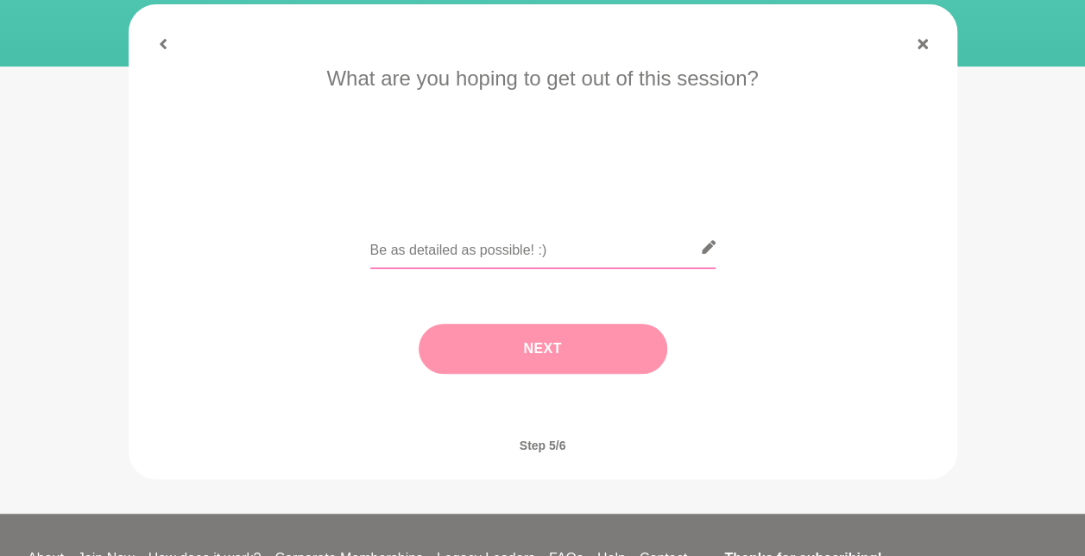
click at [547, 261] on input "text" at bounding box center [542, 247] width 345 height 42
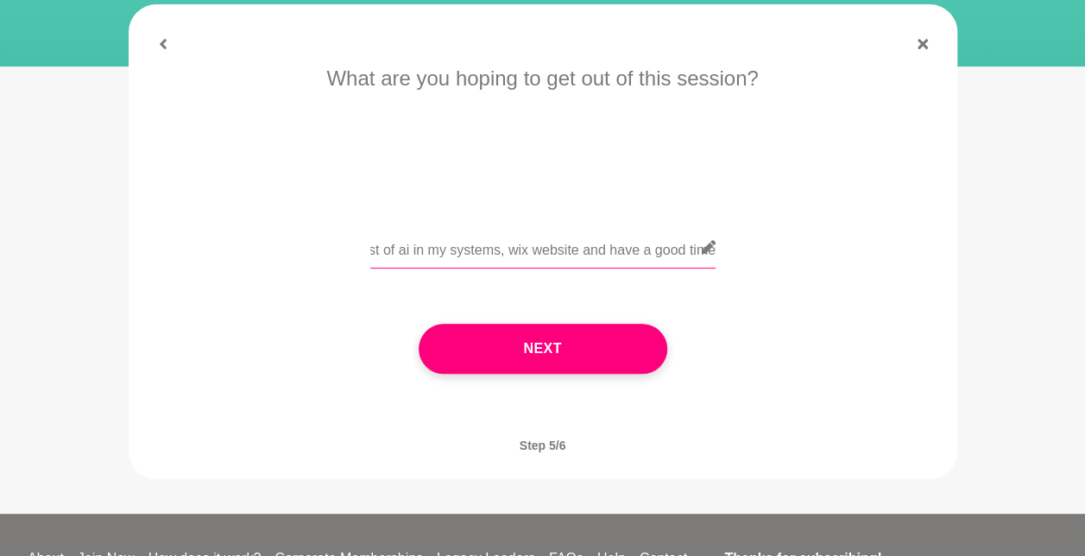
scroll to position [0, 211]
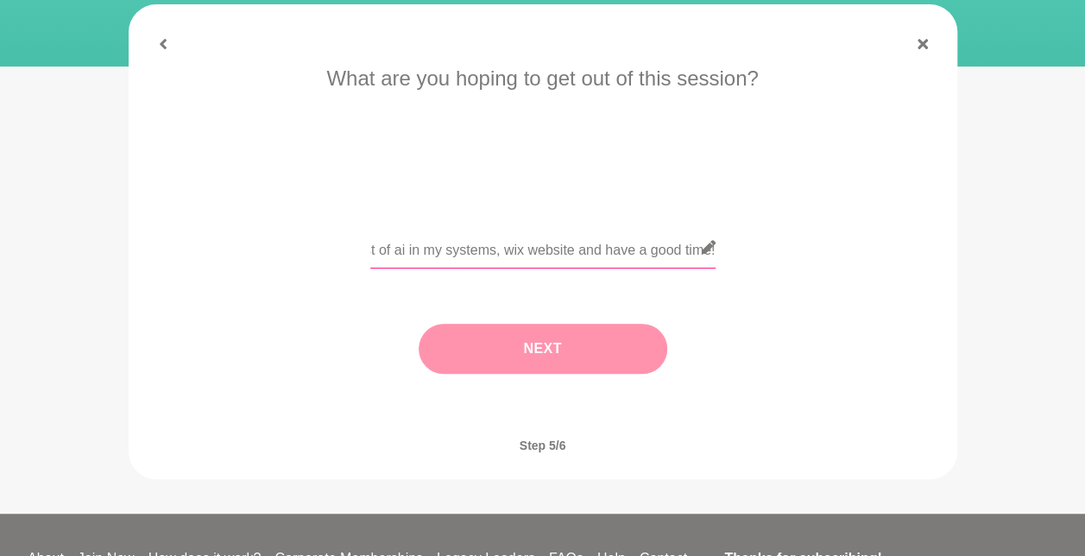
type input "I want tips in how to make the most of ai in my systems, wix website and have a…"
click at [549, 349] on button "Next" at bounding box center [543, 349] width 249 height 50
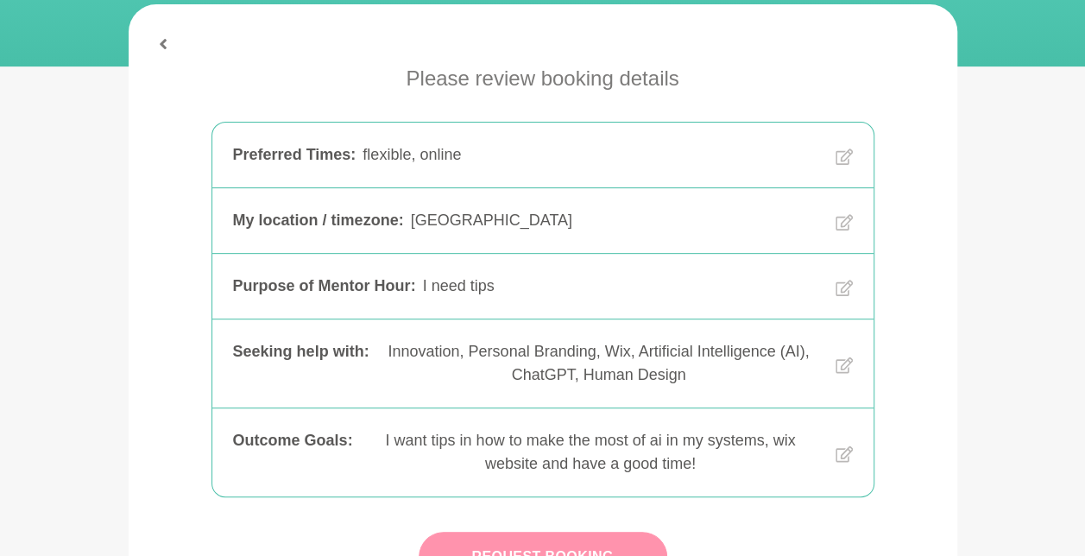
click at [591, 540] on button "Request Booking" at bounding box center [543, 557] width 249 height 50
